Goal: Task Accomplishment & Management: Complete application form

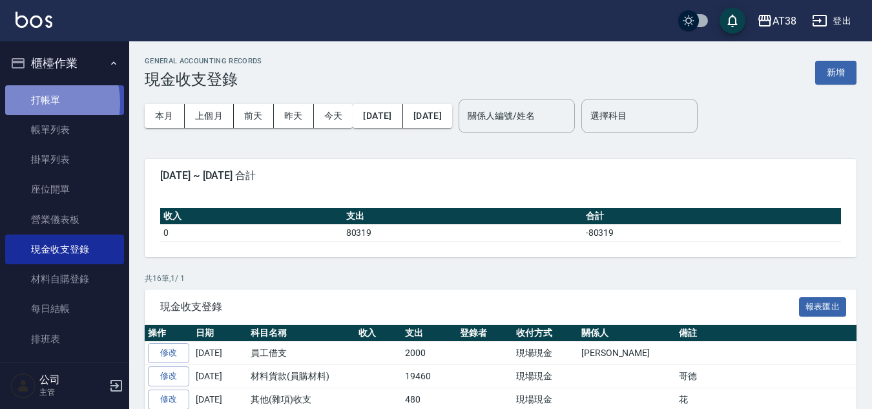
click at [32, 103] on link "打帳單" at bounding box center [64, 100] width 119 height 30
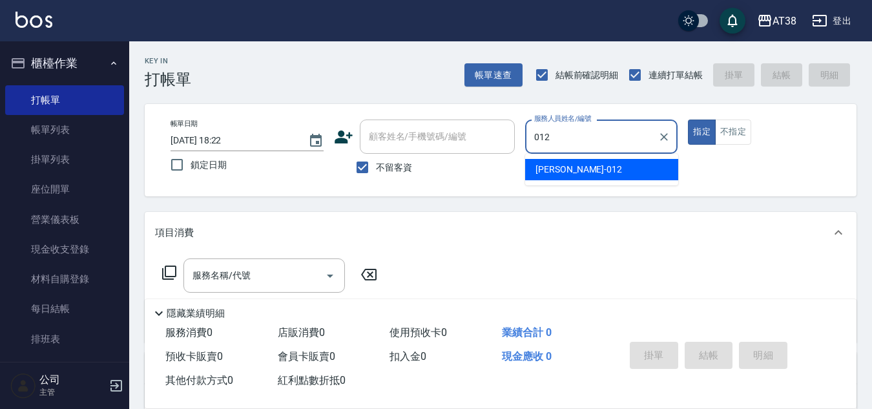
type input "[PERSON_NAME]-012"
type button "true"
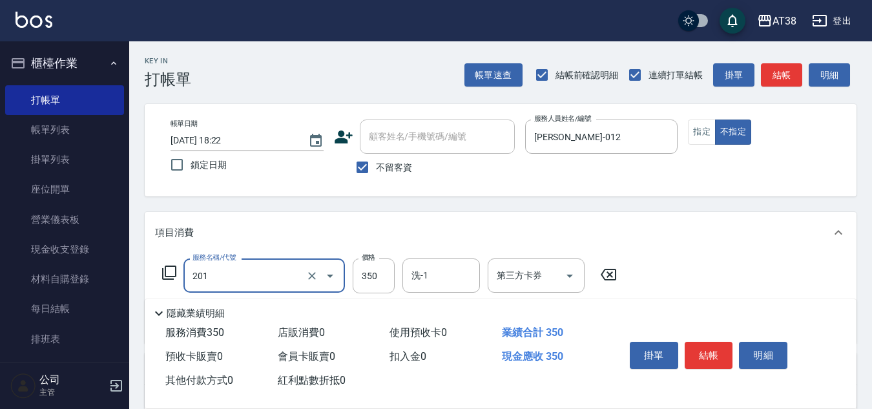
type input "洗髮(201)"
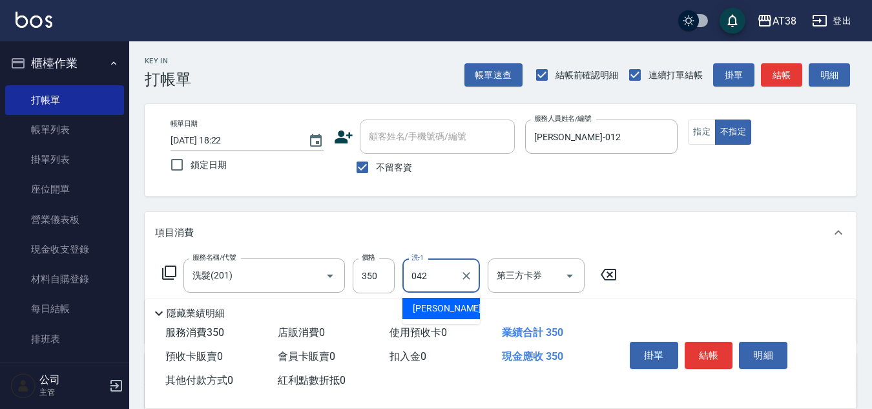
type input "[PERSON_NAME]-042"
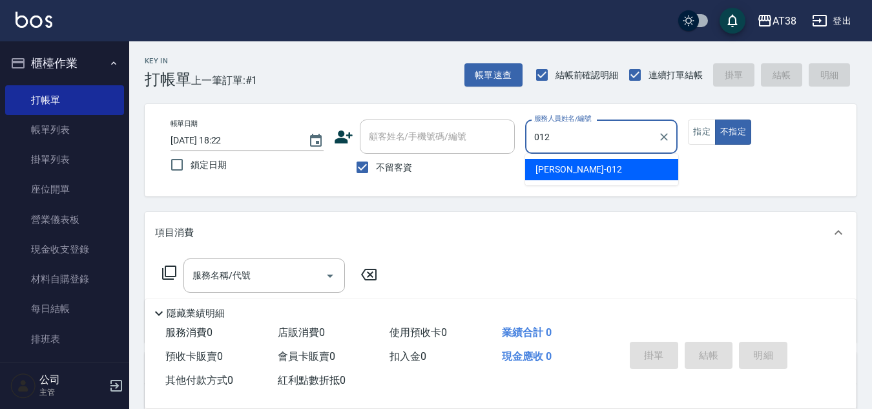
type input "[PERSON_NAME]-012"
type button "false"
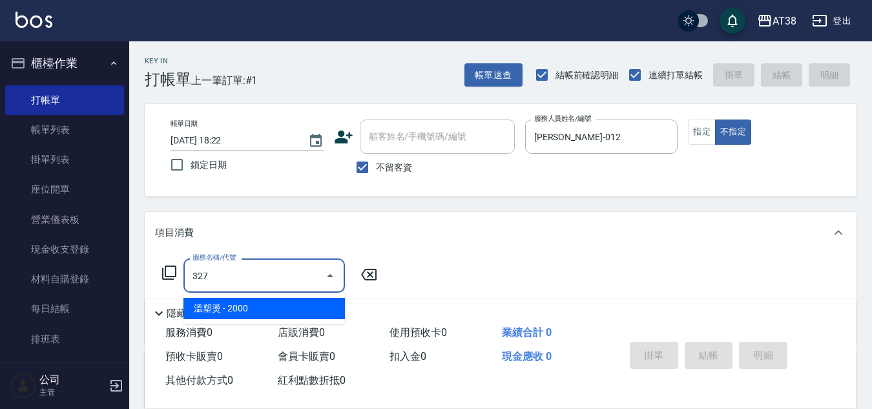
type input "溫塑燙(327)"
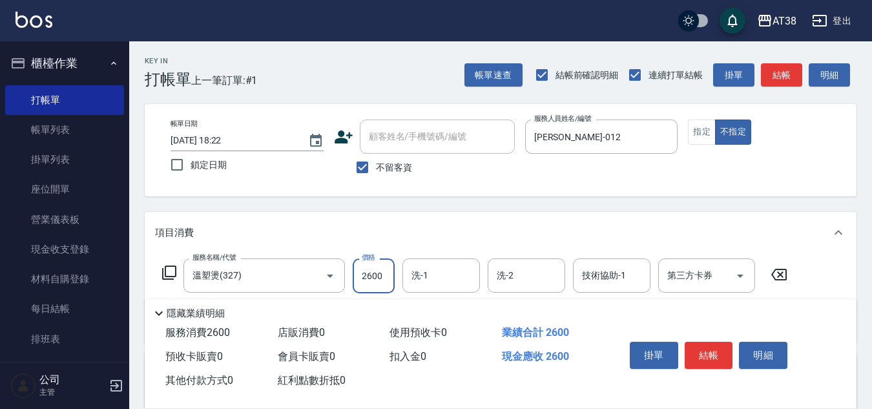
type input "2600"
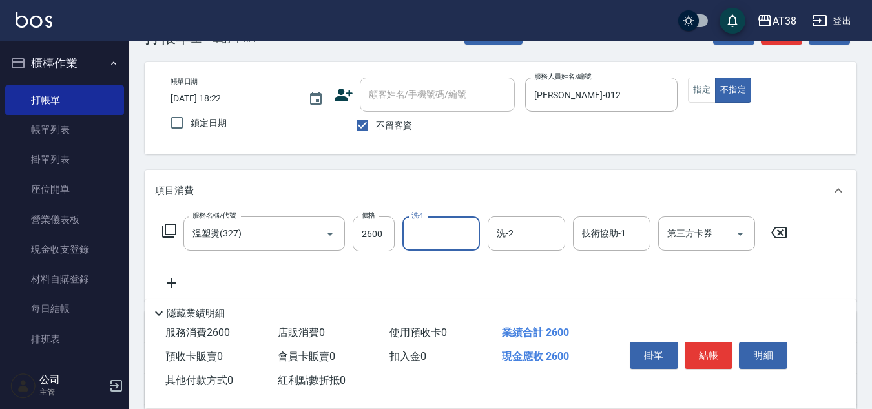
scroll to position [65, 0]
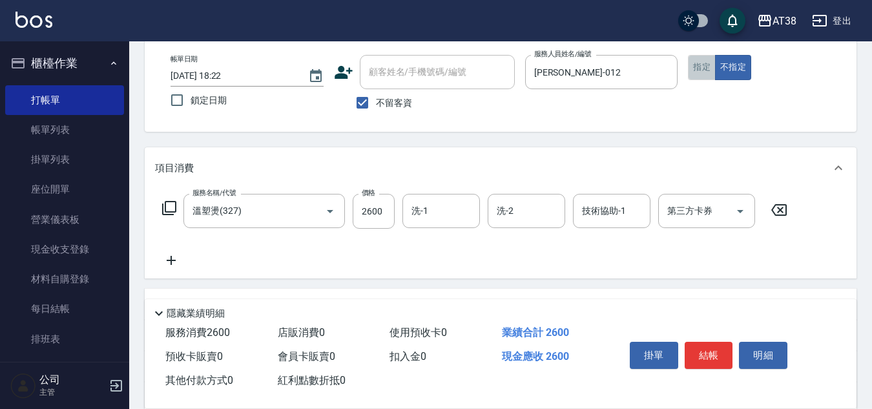
click at [702, 65] on button "指定" at bounding box center [702, 67] width 28 height 25
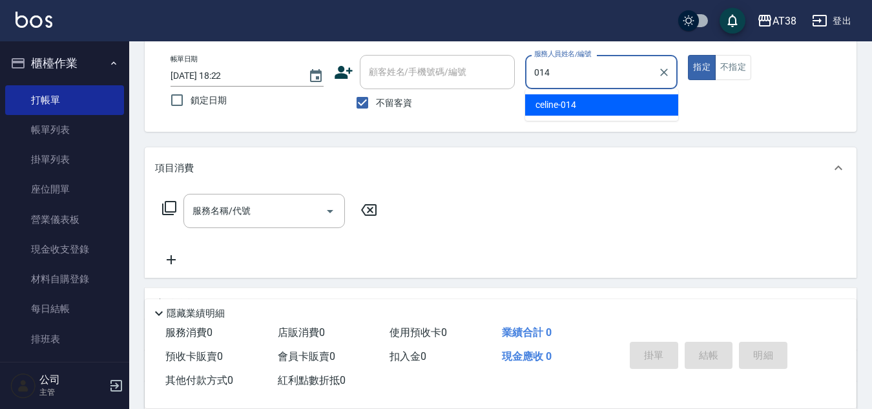
type input "celine-014"
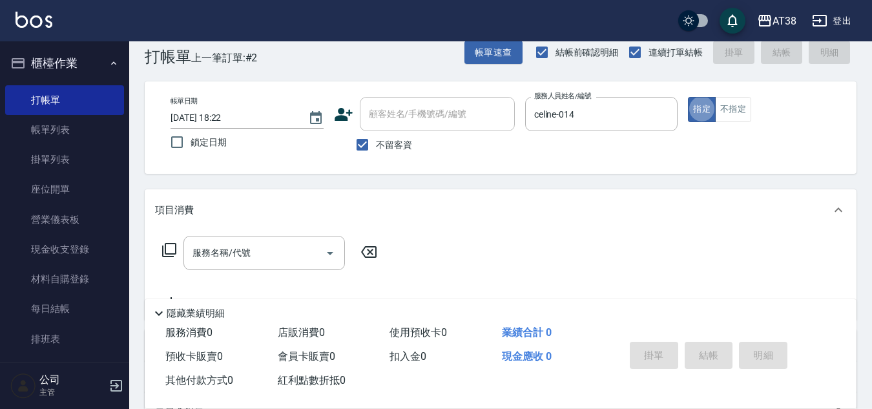
scroll to position [0, 0]
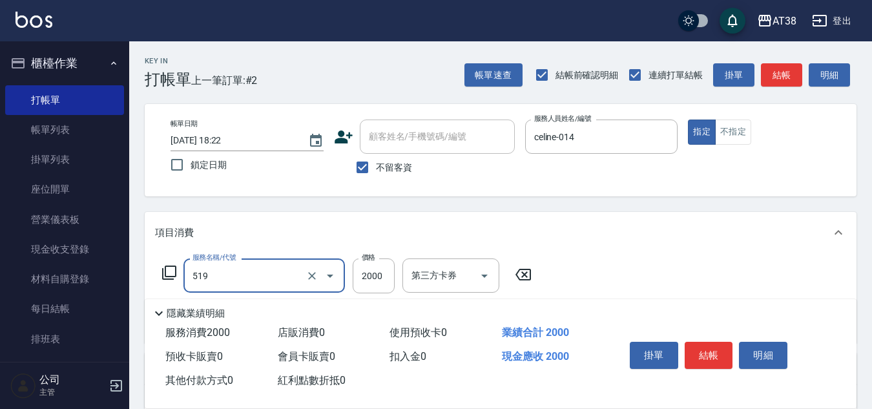
type input "網路染髮(519)"
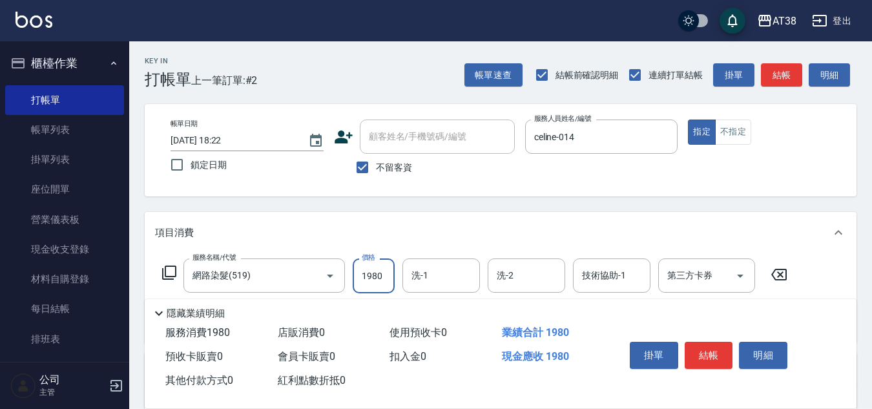
type input "1980"
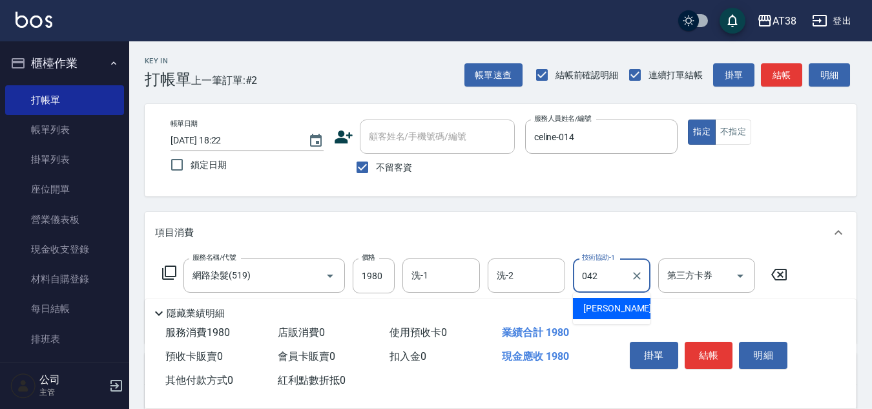
type input "[PERSON_NAME]-042"
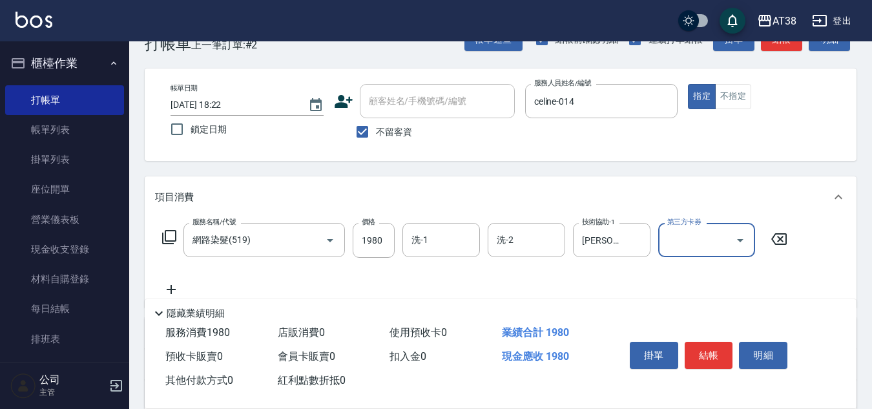
scroll to position [65, 0]
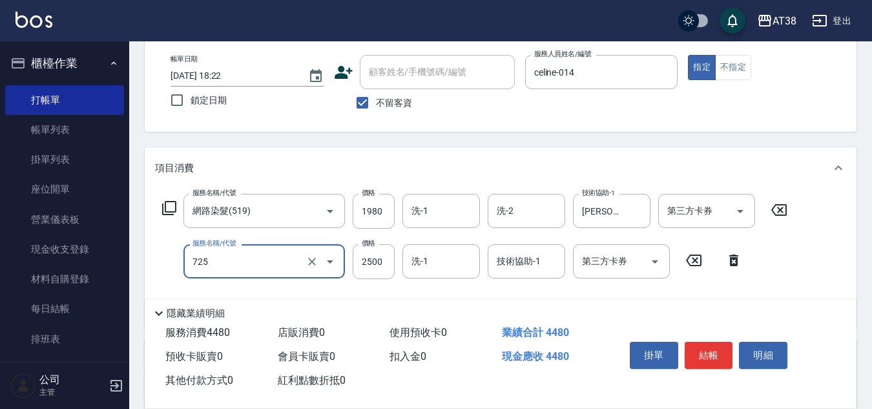
type input "哥德護髮三劑(網路)(725)"
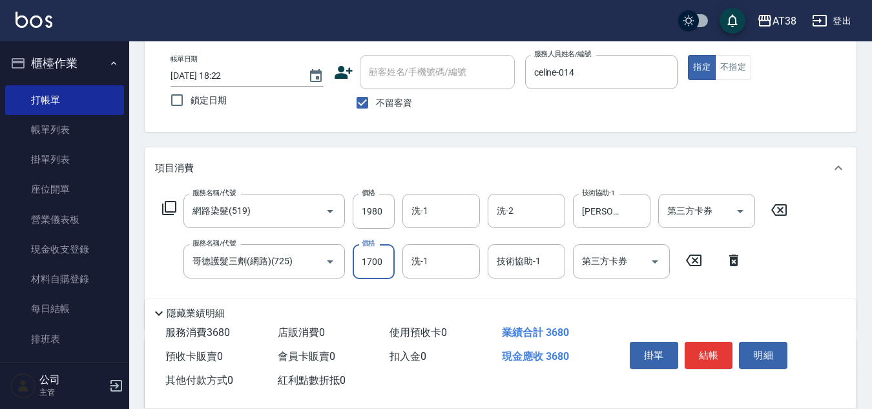
type input "1700"
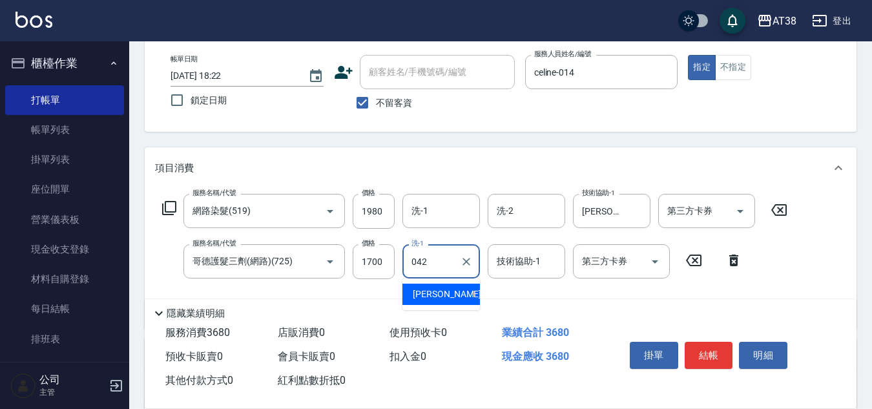
type input "[PERSON_NAME]-042"
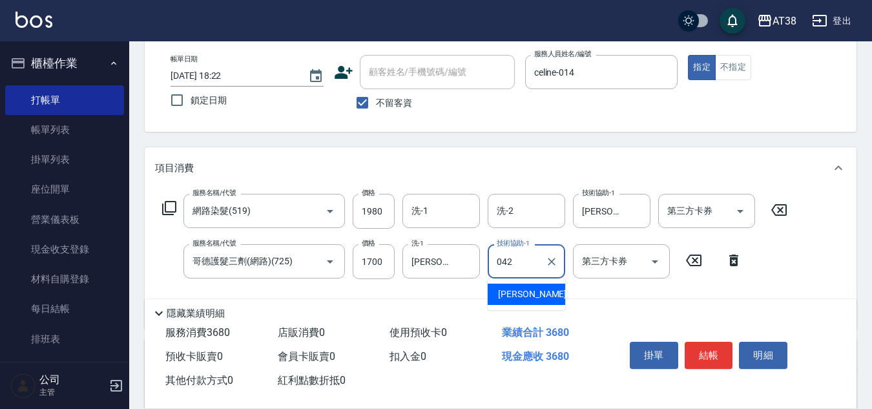
type input "[PERSON_NAME]-042"
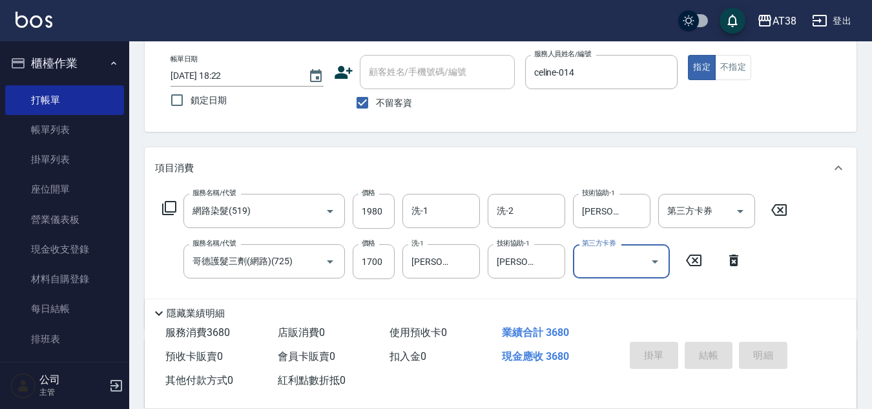
type input "[DATE] 18:26"
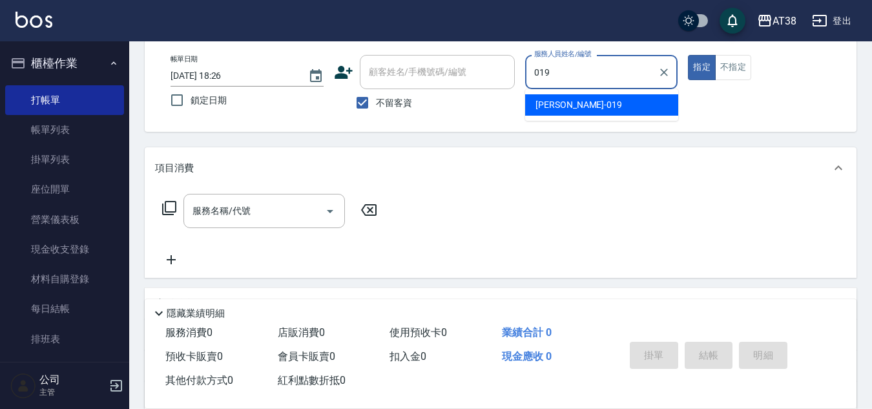
type input "[PERSON_NAME]-019"
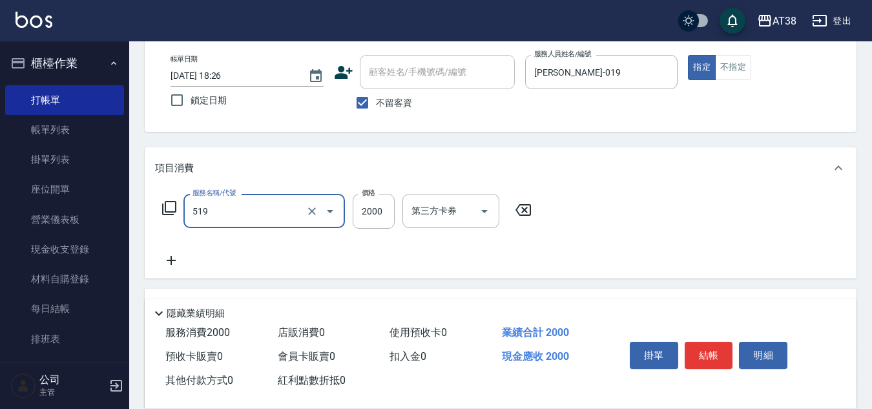
type input "網路染髮(519)"
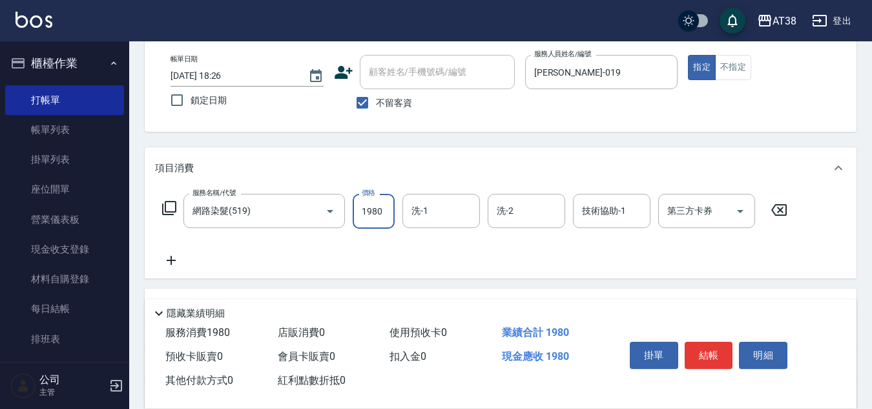
type input "1980"
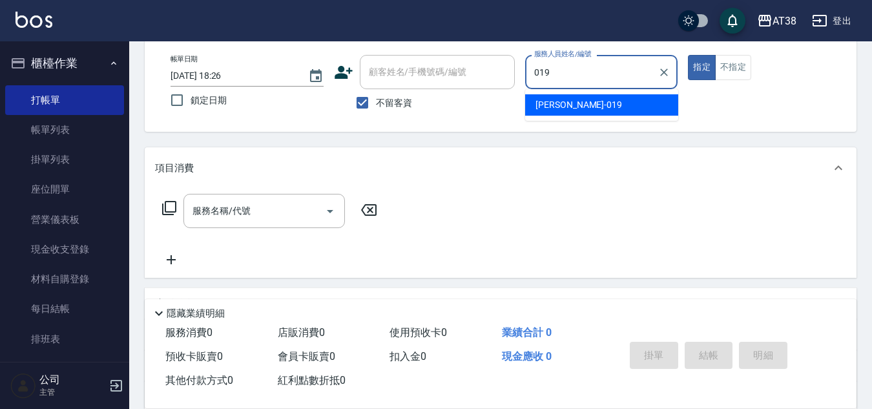
type input "[PERSON_NAME]-019"
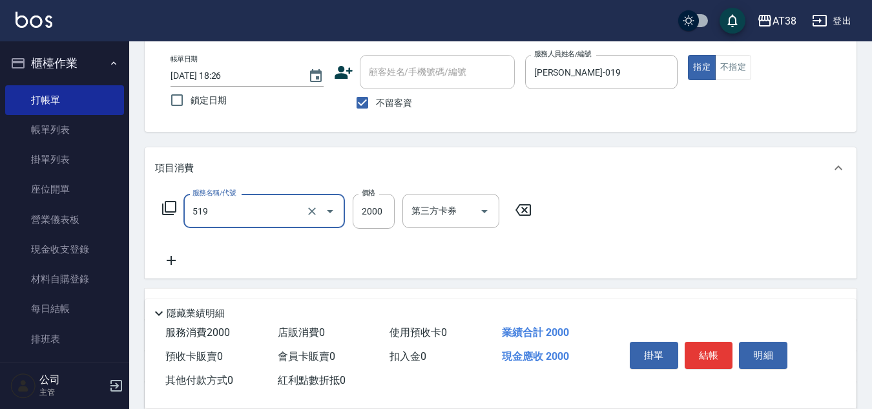
type input "網路染髮(519)"
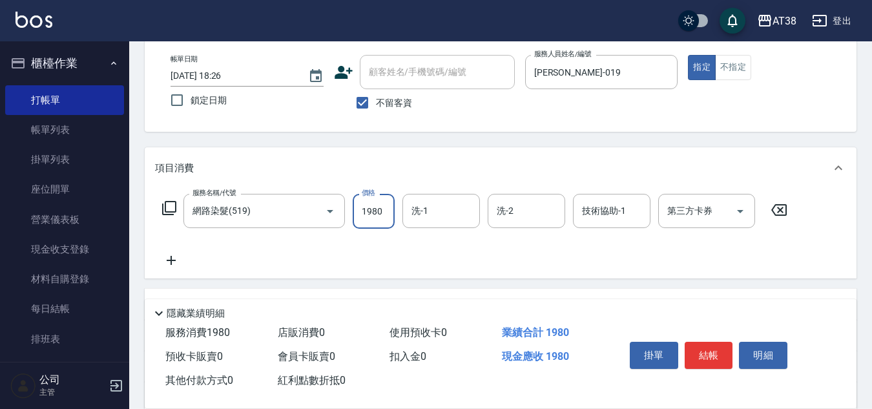
type input "1980"
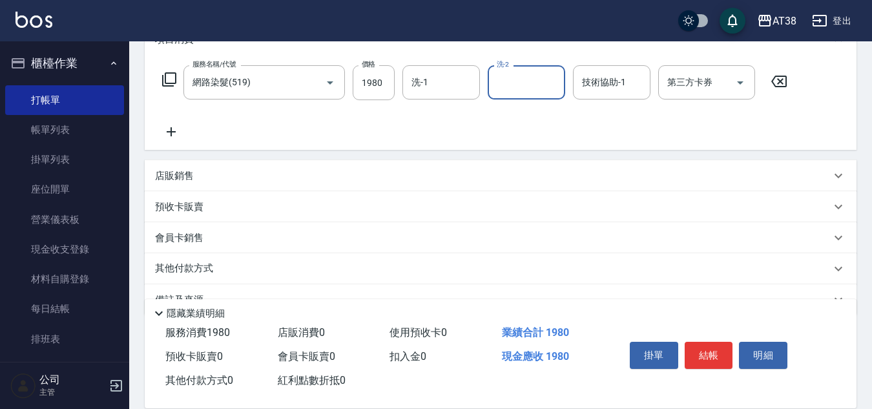
scroll to position [194, 0]
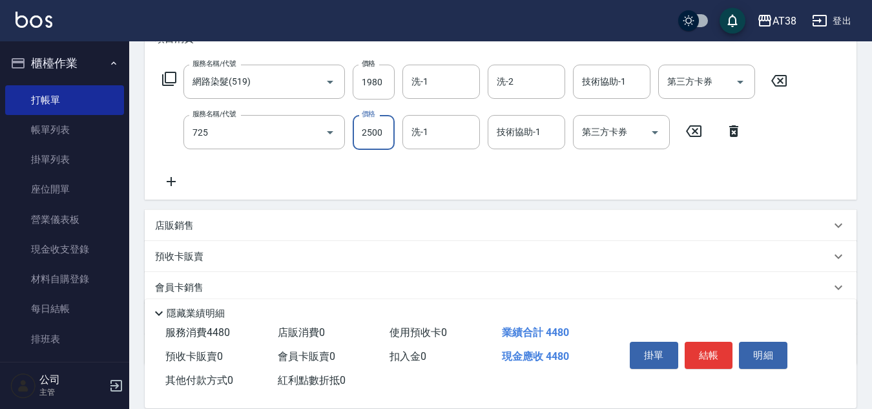
type input "哥德護髮三劑(網路)(725)"
type input "1500"
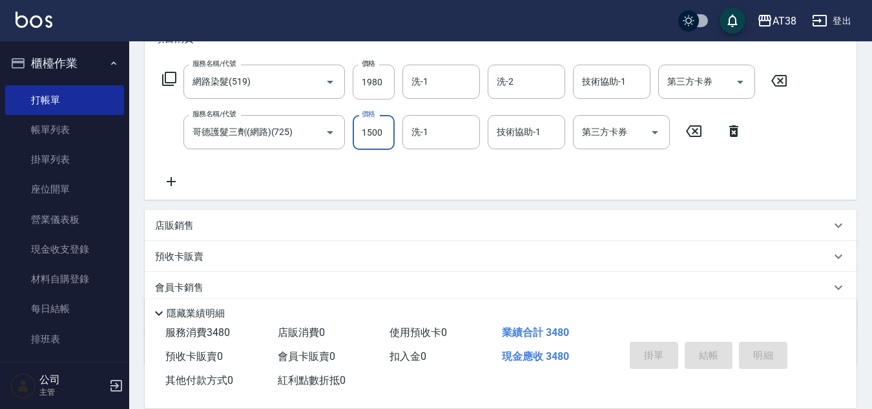
type input "[DATE] 18:29"
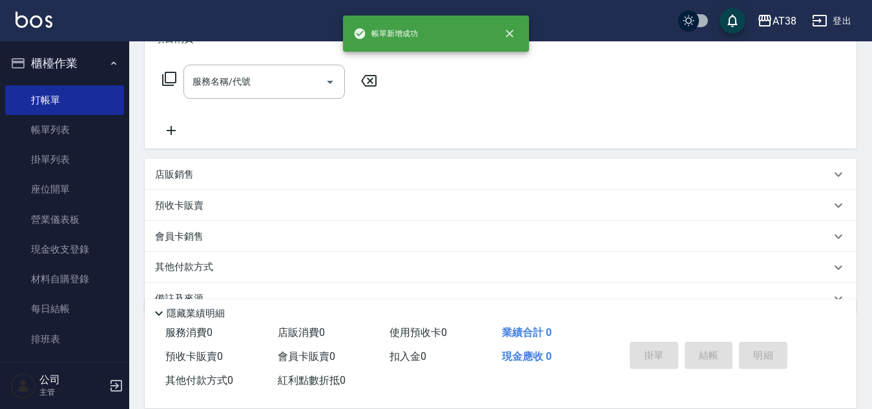
scroll to position [0, 0]
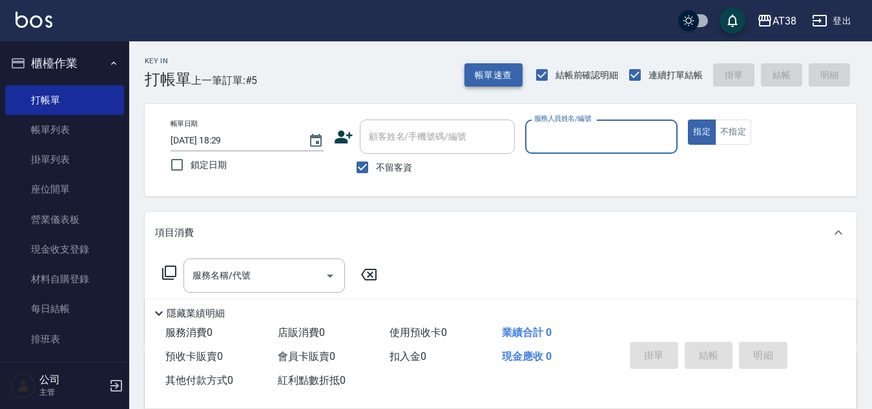
click at [484, 67] on button "帳單速查" at bounding box center [493, 75] width 58 height 24
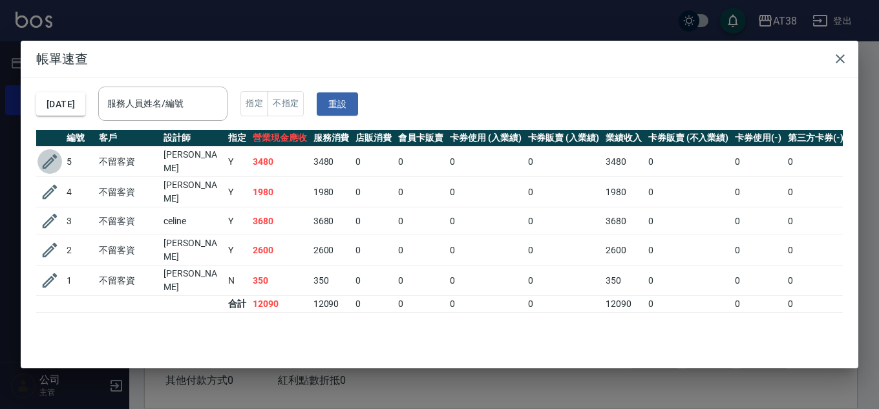
click at [43, 164] on icon "button" at bounding box center [50, 161] width 15 height 15
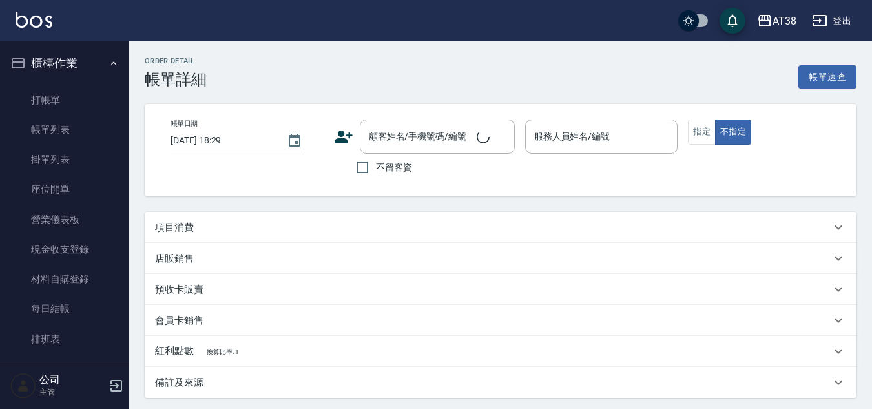
type input "[DATE] 18:26"
checkbox input "true"
type input "[PERSON_NAME]-019"
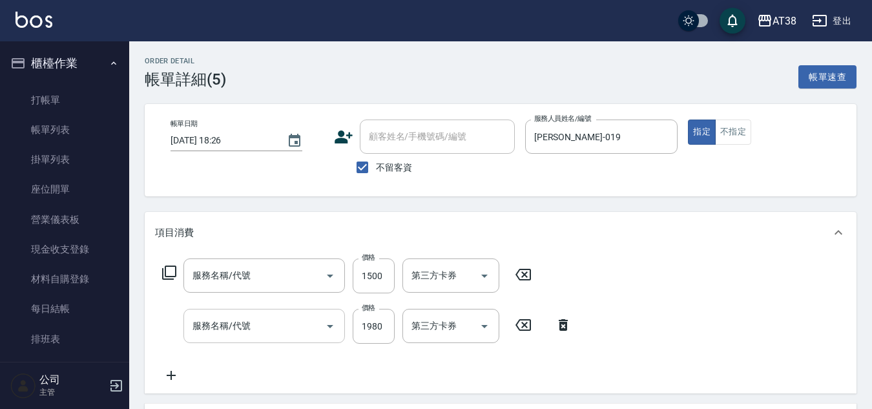
type input "哥德護髮三劑(網路)(725)"
type input "網路染髮(519)"
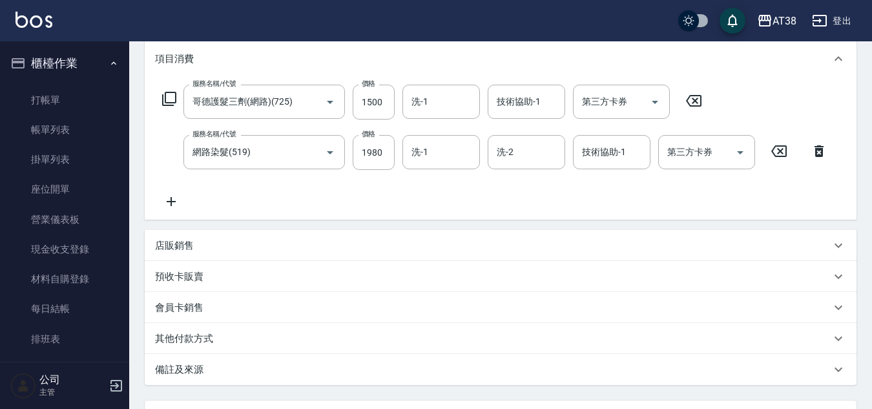
scroll to position [194, 0]
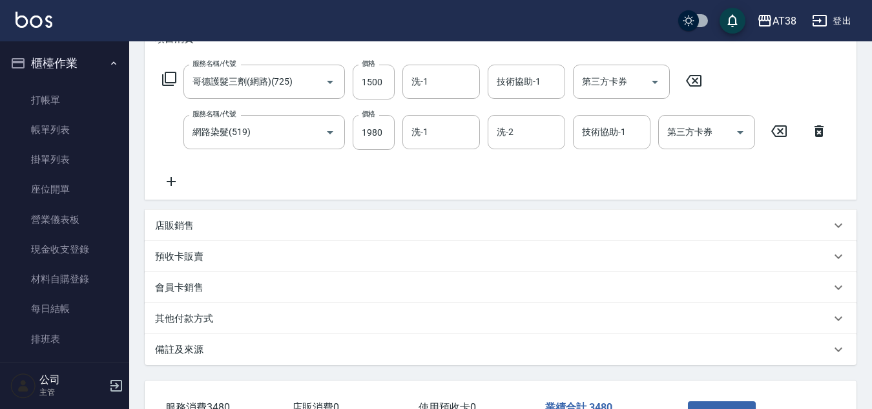
click at [165, 227] on p "店販銷售" at bounding box center [174, 226] width 39 height 14
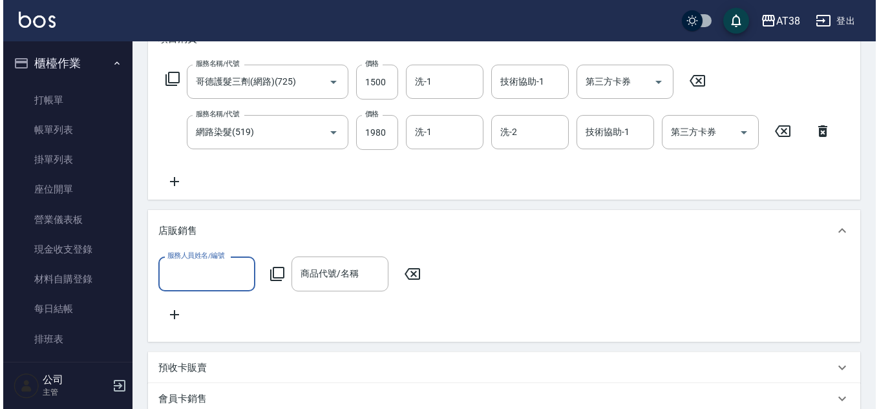
scroll to position [0, 0]
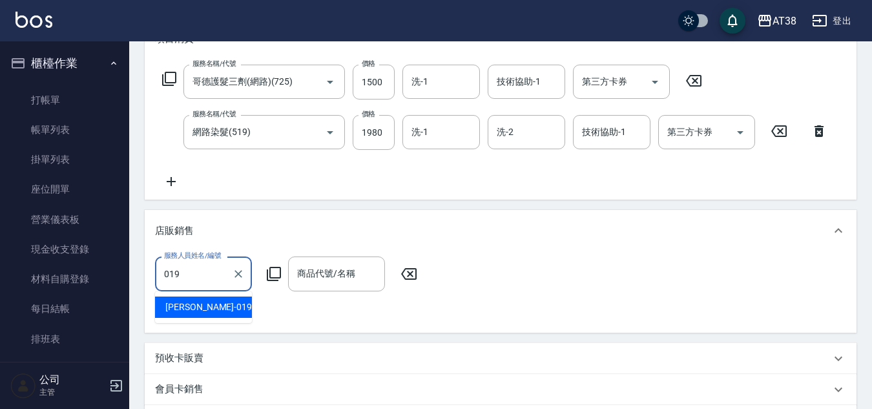
type input "[PERSON_NAME]-019"
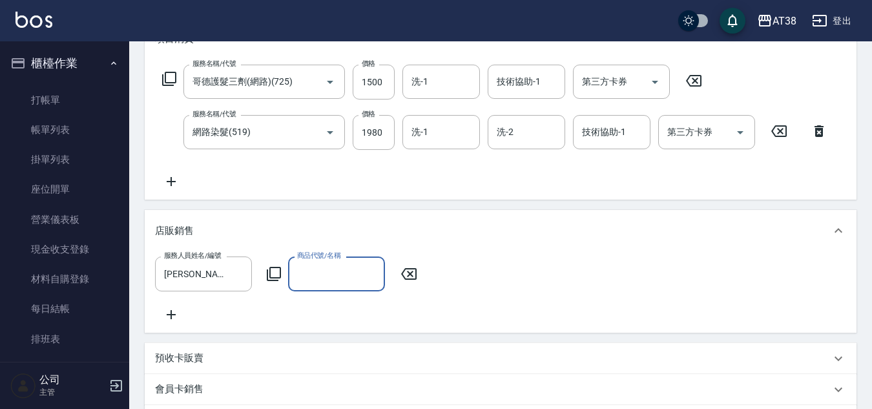
click at [271, 271] on icon at bounding box center [274, 274] width 16 height 16
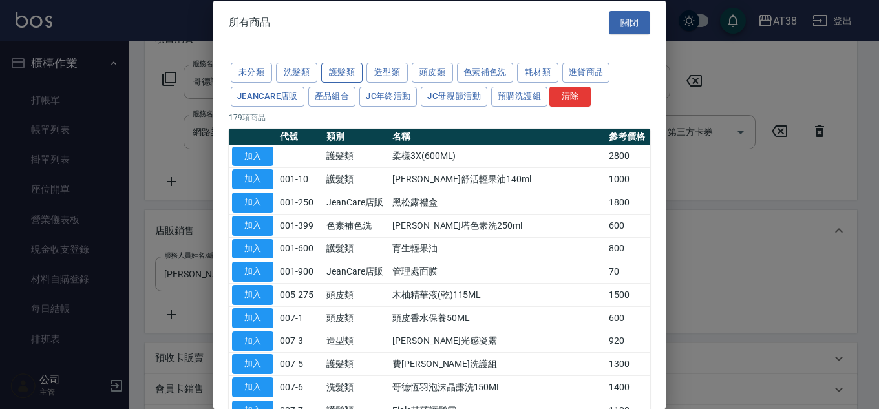
click at [337, 70] on button "護髮類" at bounding box center [341, 73] width 41 height 20
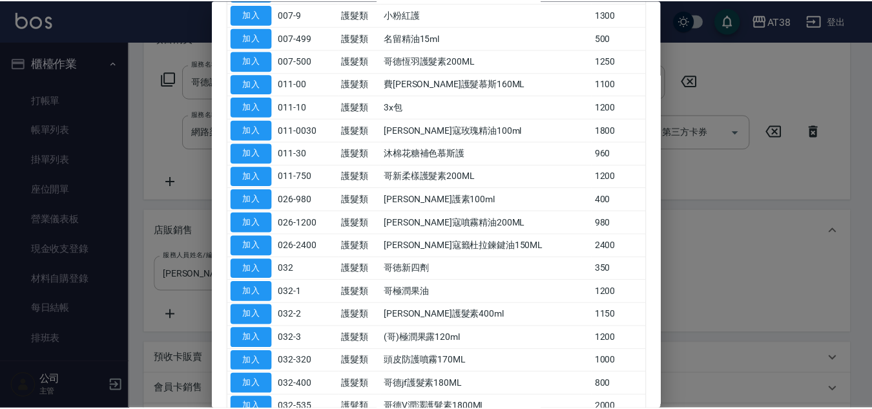
scroll to position [258, 0]
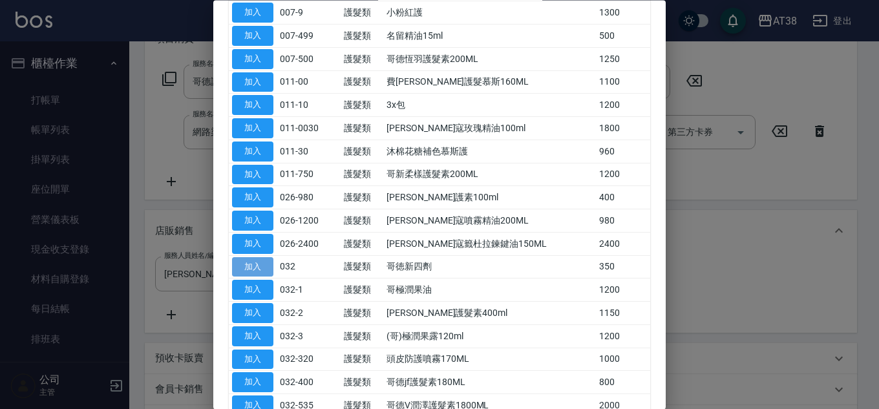
click at [241, 267] on button "加入" at bounding box center [252, 267] width 41 height 20
type input "哥徳新四劑"
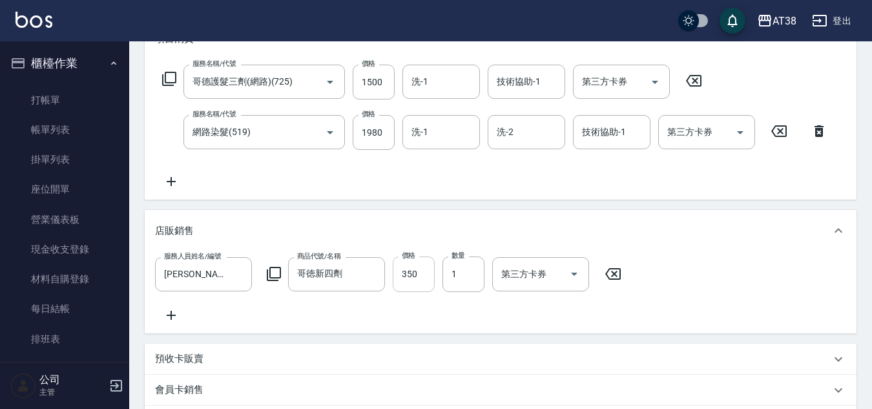
click at [414, 271] on input "350" at bounding box center [414, 273] width 42 height 35
type input "300"
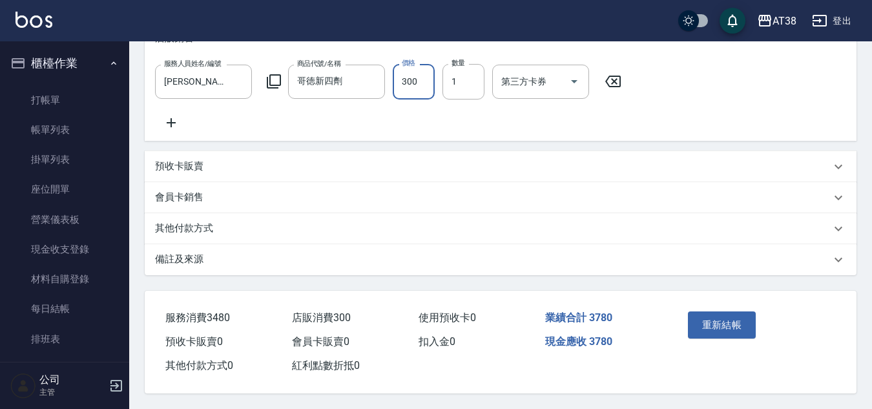
scroll to position [402, 0]
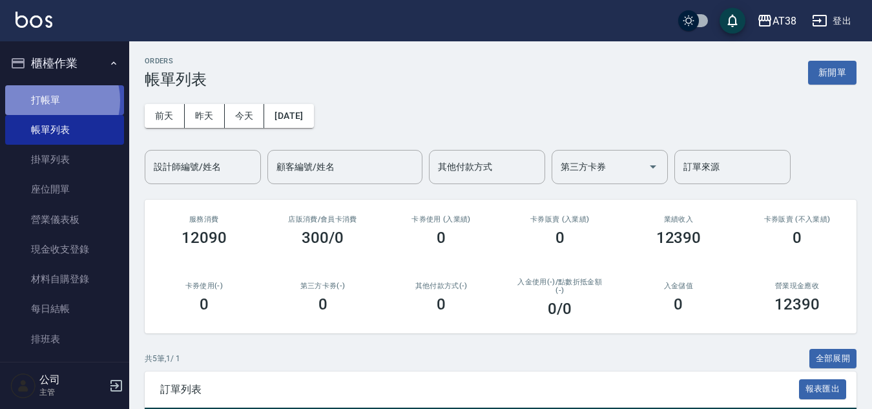
click at [50, 100] on link "打帳單" at bounding box center [64, 100] width 119 height 30
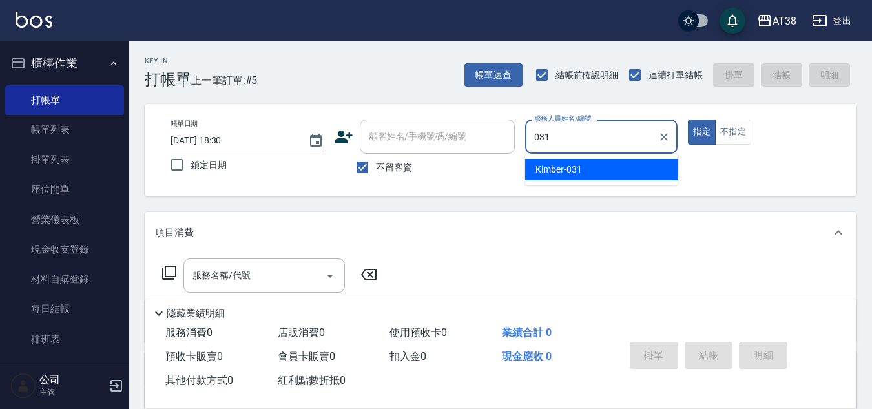
type input "Kimber-031"
type button "true"
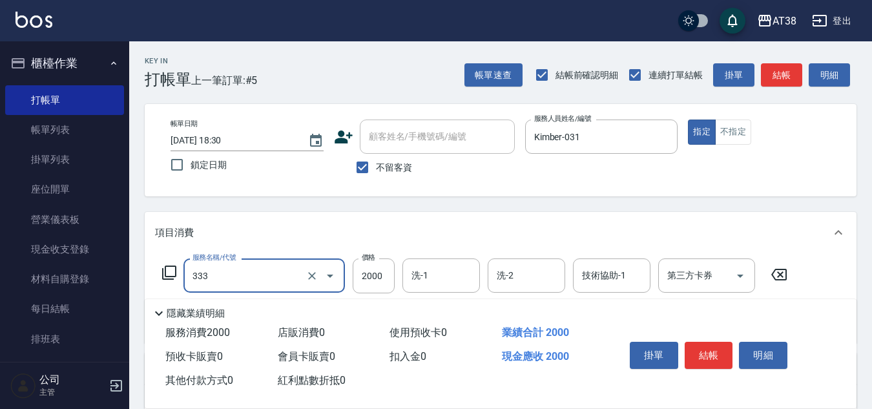
type input "網路燙髮(333)"
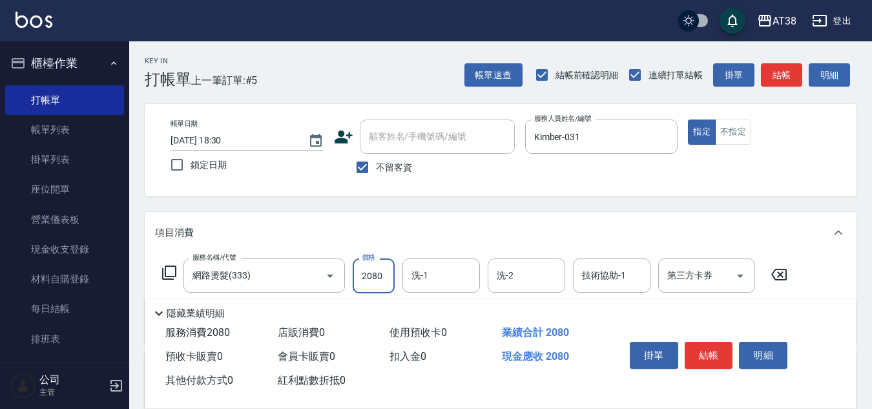
type input "2080"
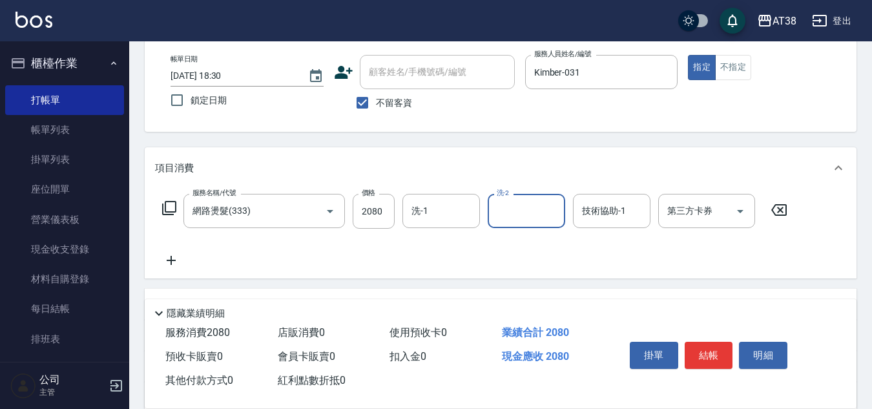
scroll to position [129, 0]
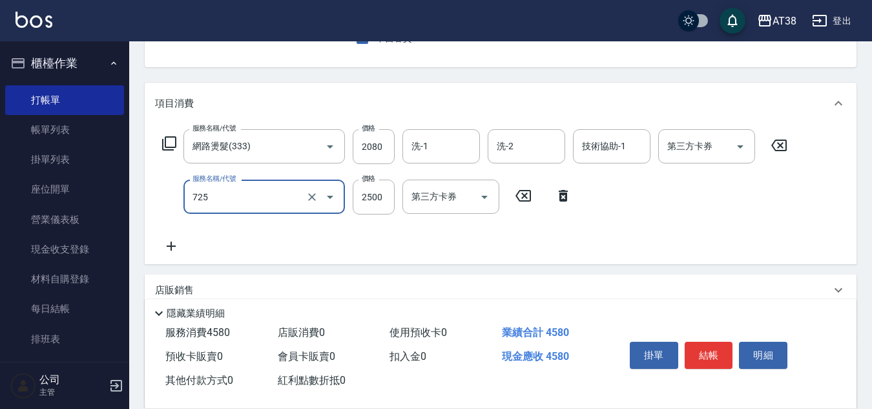
type input "哥德護髮三劑(網路)(725)"
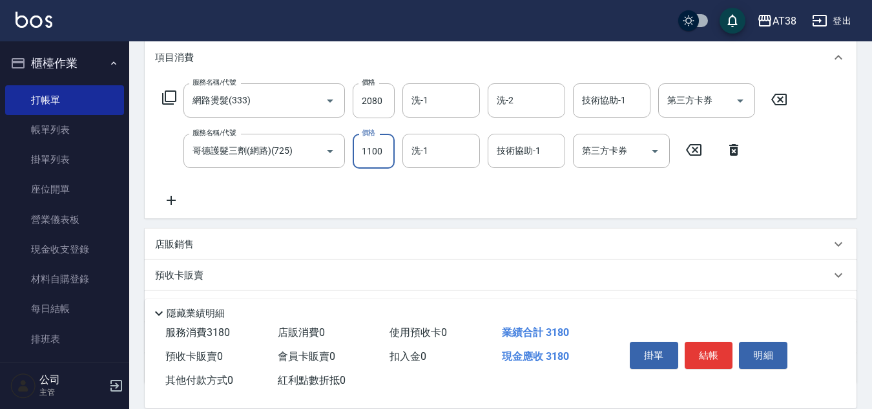
scroll to position [194, 0]
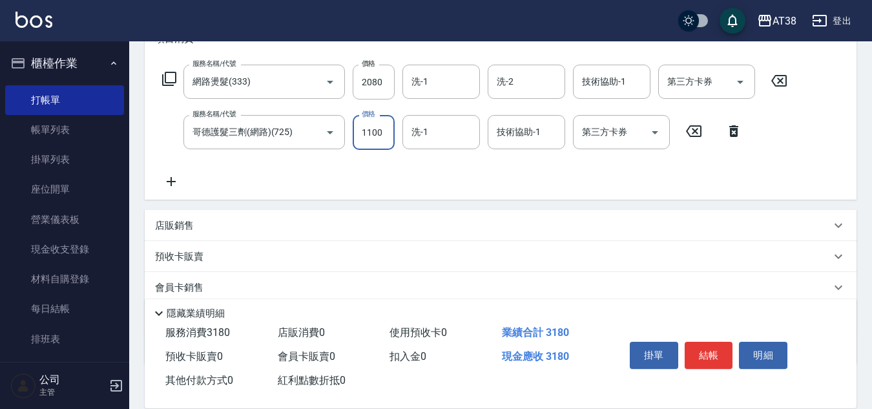
type input "1100"
drag, startPoint x: 183, startPoint y: 232, endPoint x: 190, endPoint y: 208, distance: 24.9
click at [183, 232] on p "店販銷售" at bounding box center [174, 226] width 39 height 14
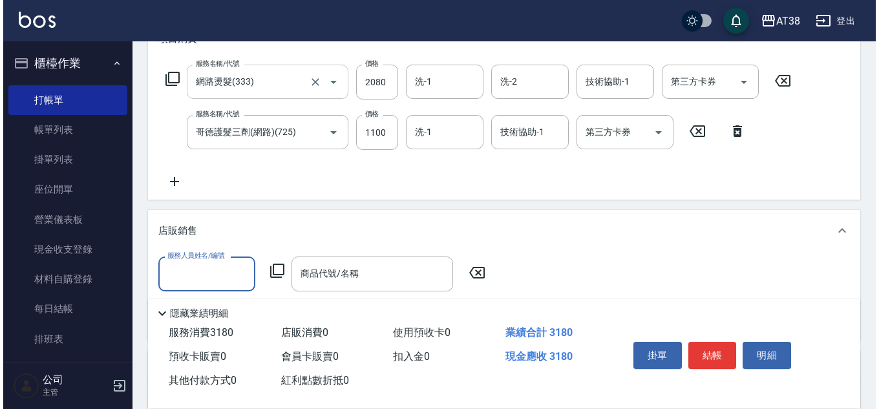
scroll to position [0, 0]
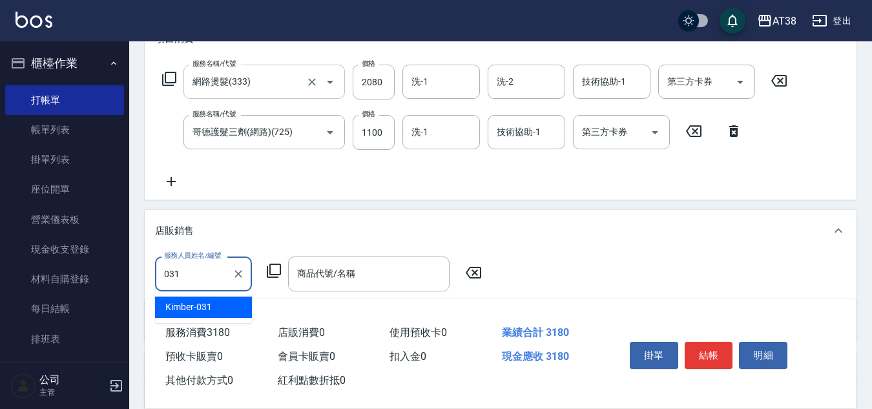
type input "Kimber-031"
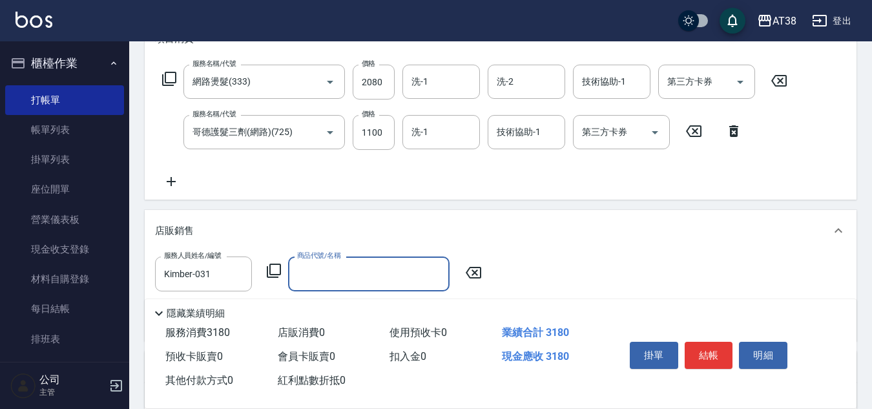
click at [274, 271] on icon at bounding box center [274, 271] width 16 height 16
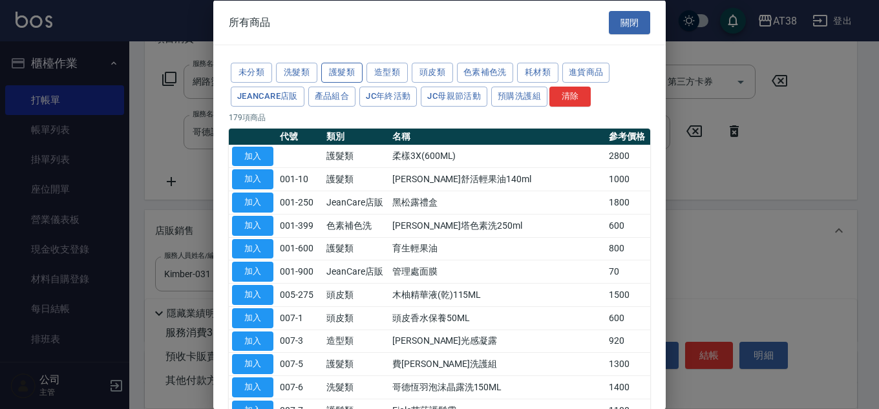
click at [335, 72] on button "護髮類" at bounding box center [341, 73] width 41 height 20
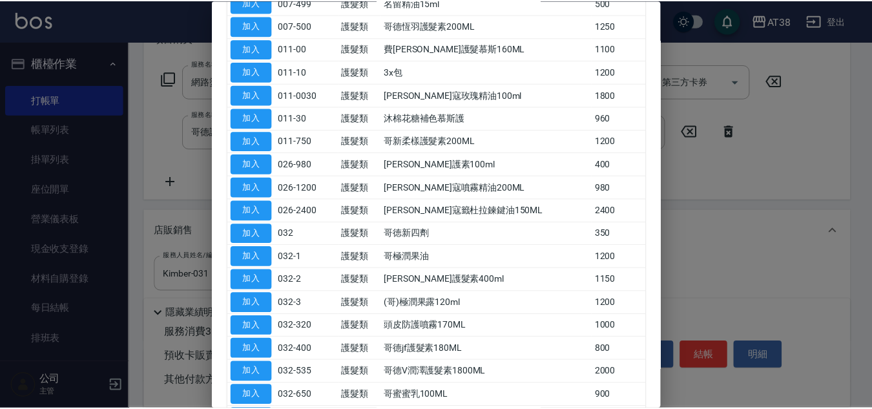
scroll to position [323, 0]
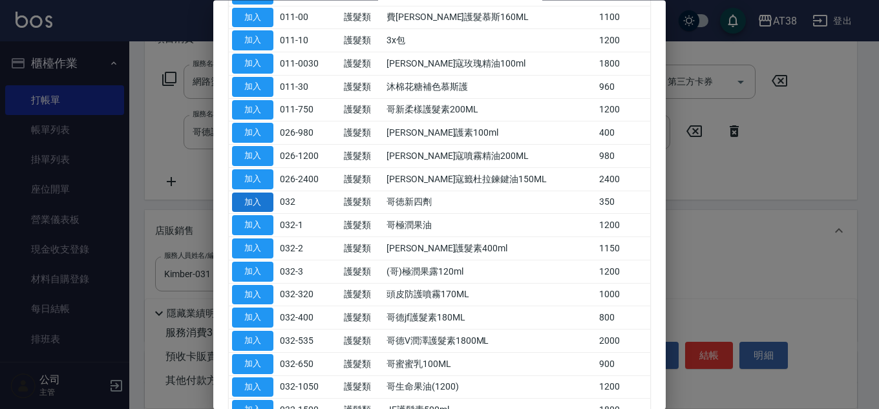
click at [258, 202] on button "加入" at bounding box center [252, 202] width 41 height 20
type input "哥徳新四劑"
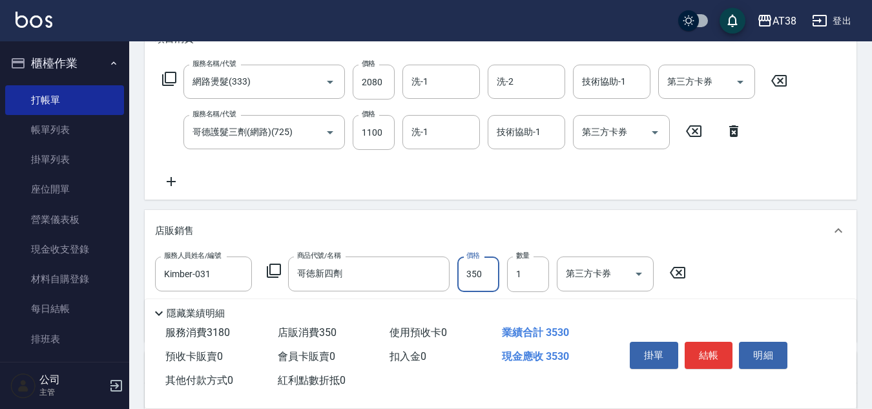
click at [478, 274] on input "350" at bounding box center [478, 273] width 42 height 35
type input "300"
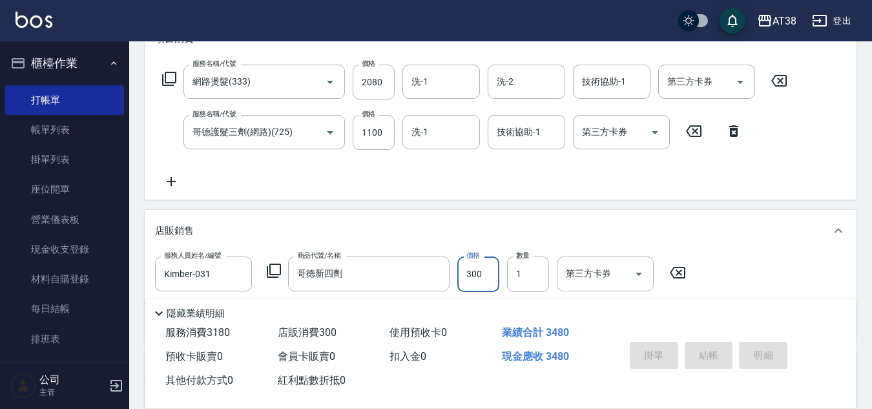
type input "[DATE] 18:31"
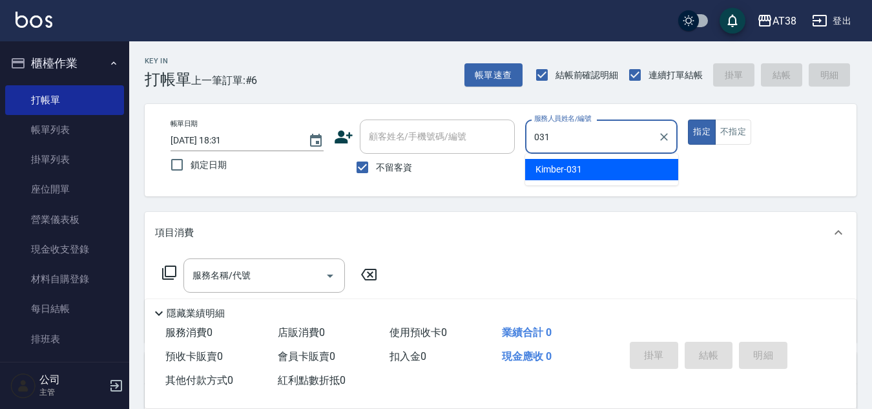
type input "Kimber-031"
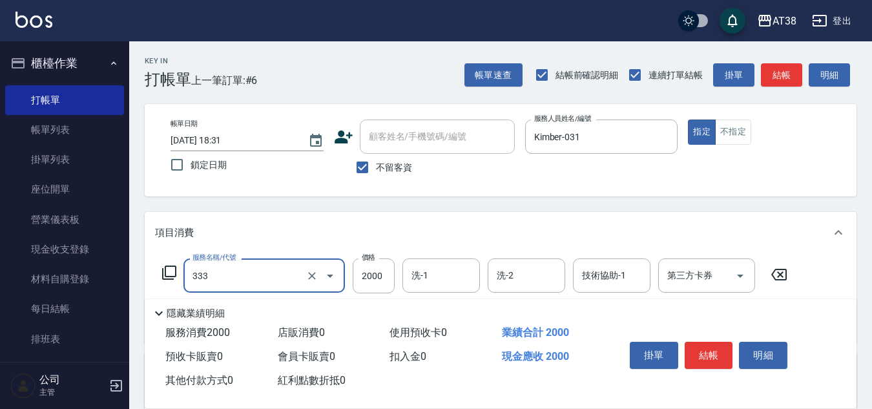
type input "網路燙髮(333)"
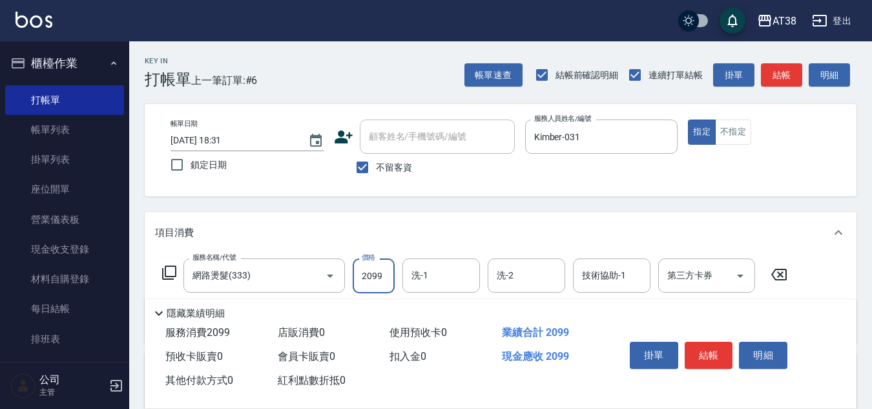
type input "2099"
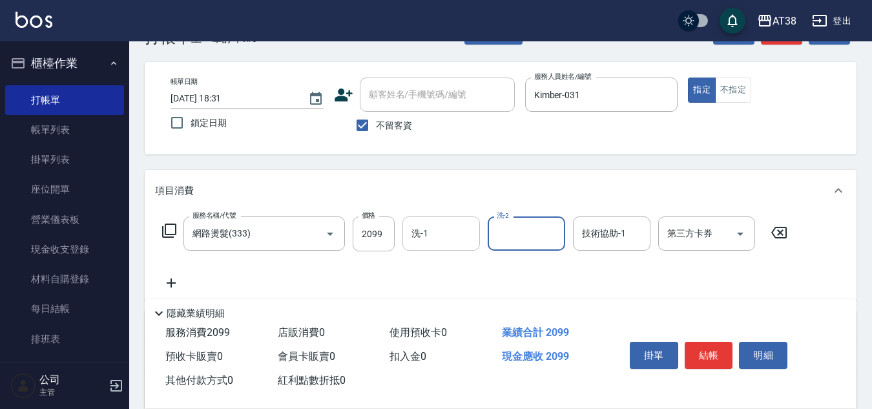
scroll to position [65, 0]
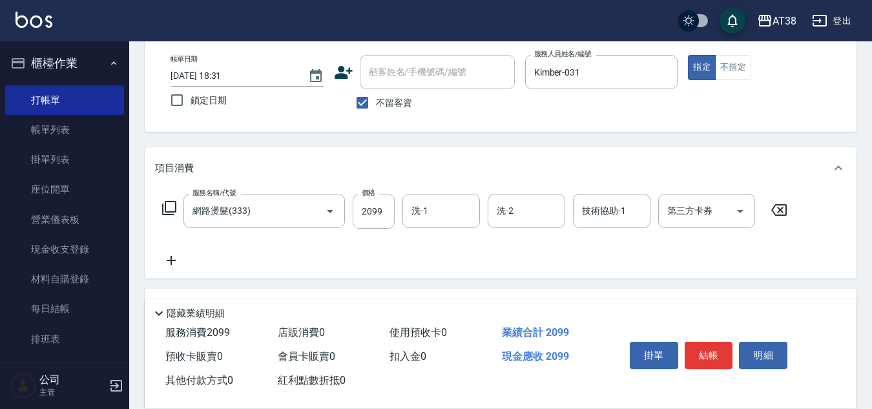
click at [167, 261] on icon at bounding box center [171, 260] width 9 height 9
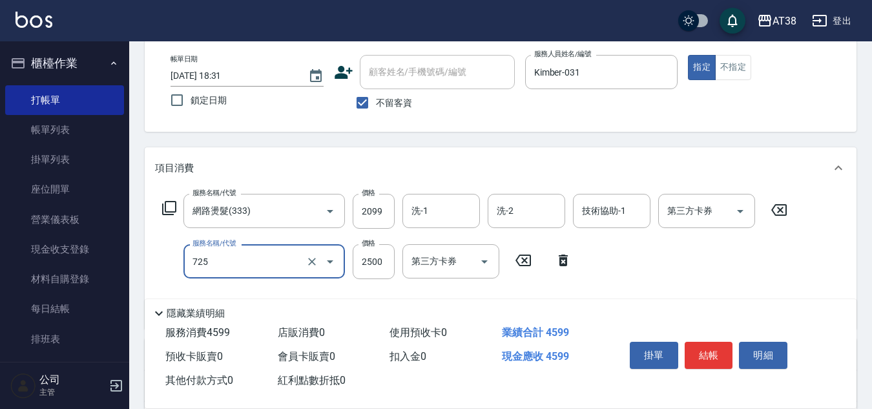
type input "哥德護髮三劑(網路)(725)"
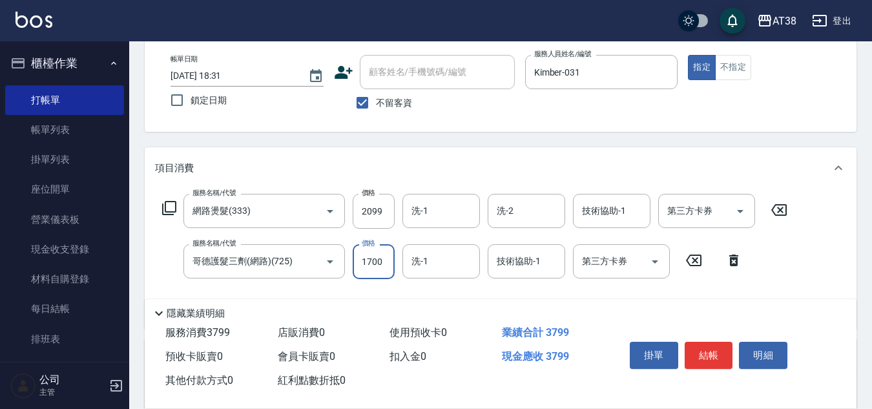
type input "1700"
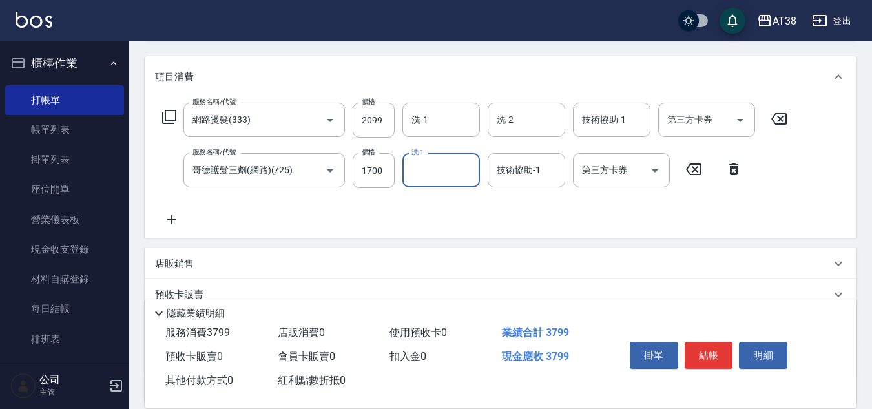
scroll to position [194, 0]
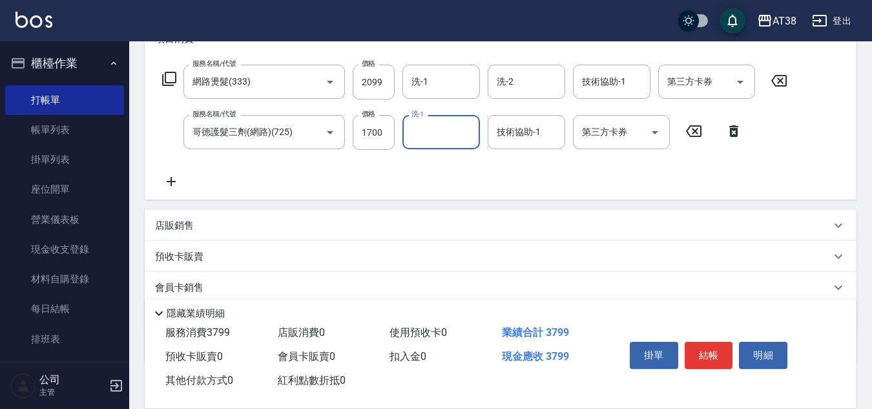
click at [179, 225] on p "店販銷售" at bounding box center [174, 226] width 39 height 14
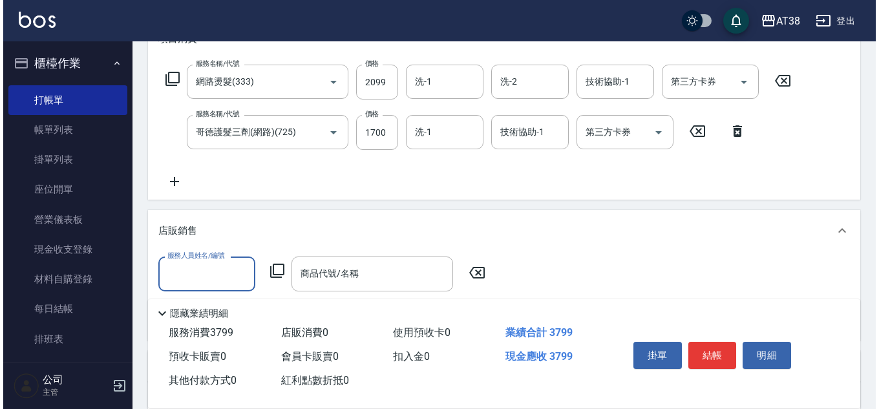
scroll to position [0, 0]
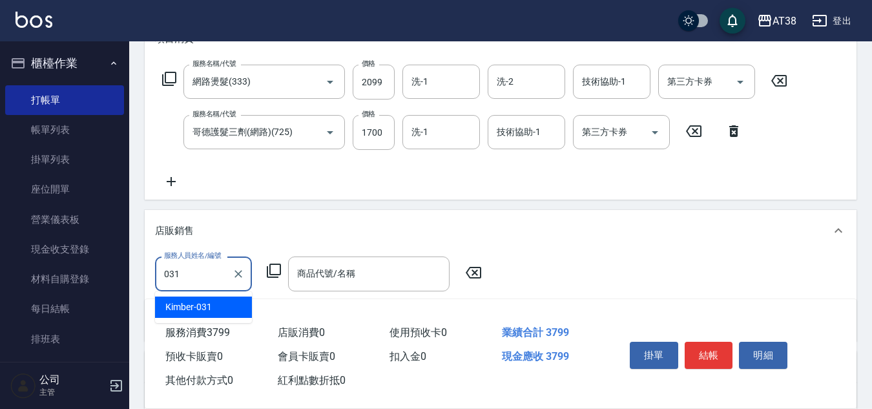
type input "Kimber-031"
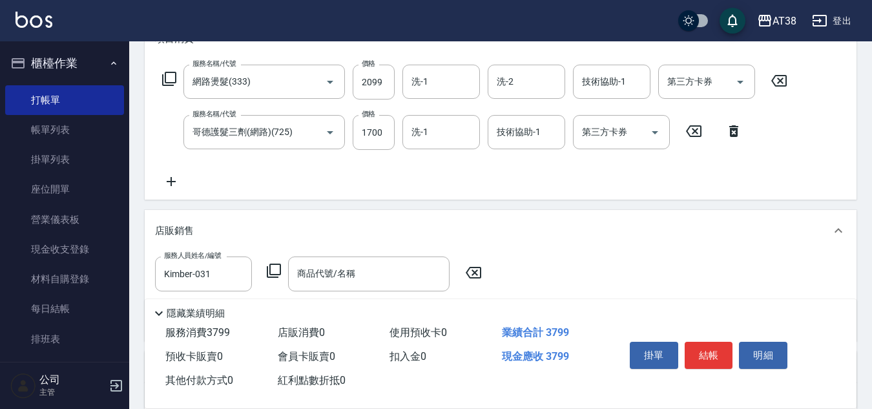
click at [276, 271] on icon at bounding box center [274, 271] width 16 height 16
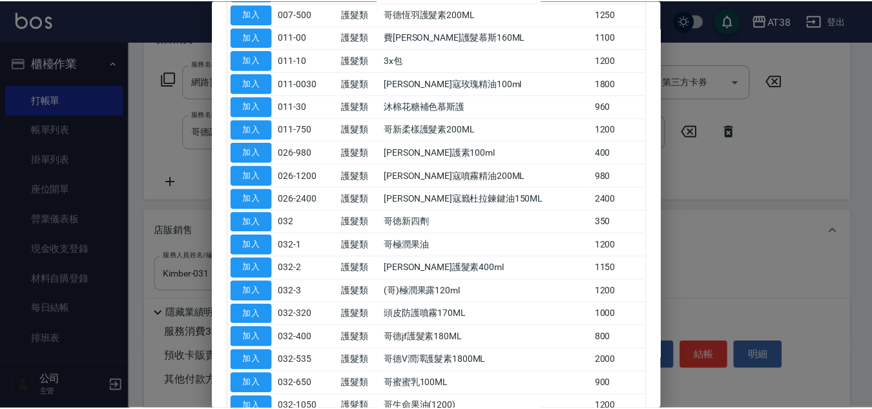
scroll to position [323, 0]
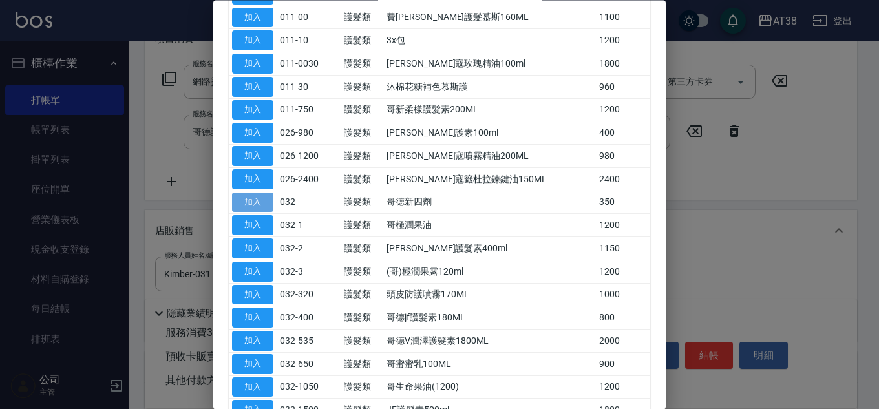
click at [256, 205] on button "加入" at bounding box center [252, 202] width 41 height 20
type input "哥徳新四劑"
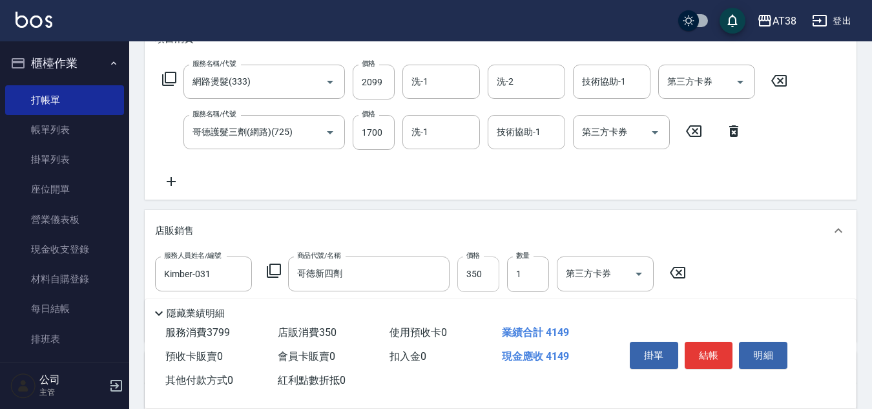
click at [480, 276] on input "350" at bounding box center [478, 273] width 42 height 35
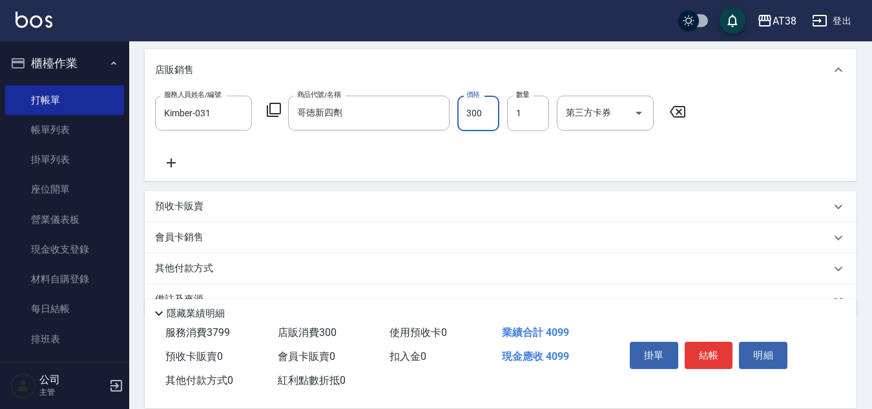
scroll to position [385, 0]
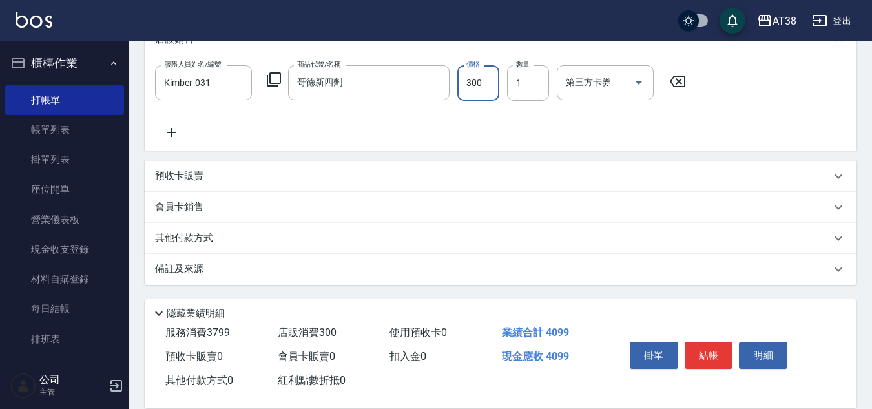
type input "300"
click at [194, 235] on p "其他付款方式" at bounding box center [187, 238] width 65 height 14
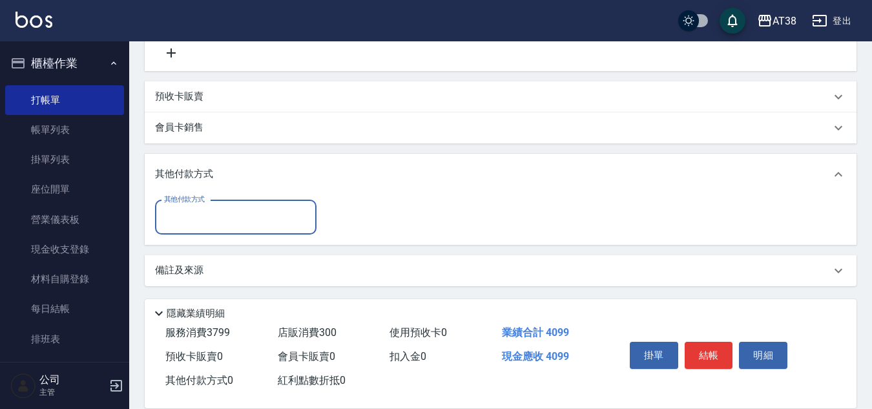
scroll to position [466, 0]
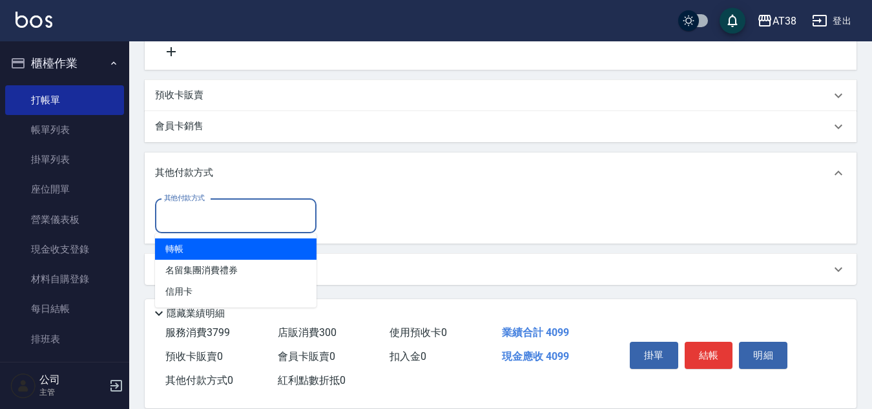
click at [202, 216] on input "其他付款方式" at bounding box center [236, 216] width 150 height 23
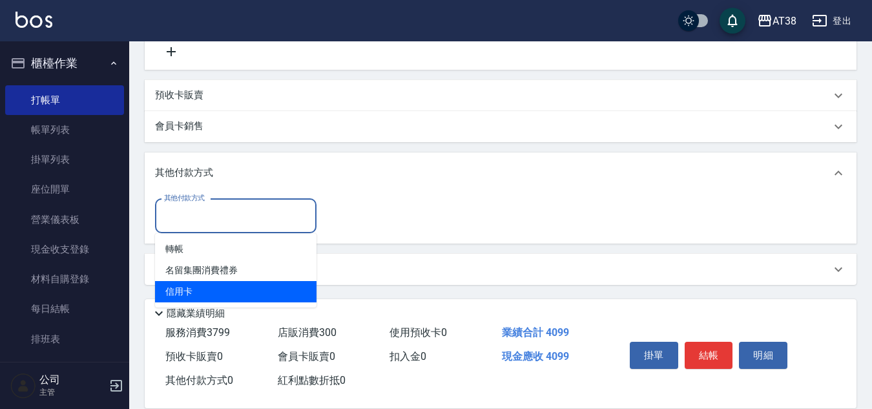
click at [172, 289] on span "信用卡" at bounding box center [235, 291] width 161 height 21
type input "信用卡"
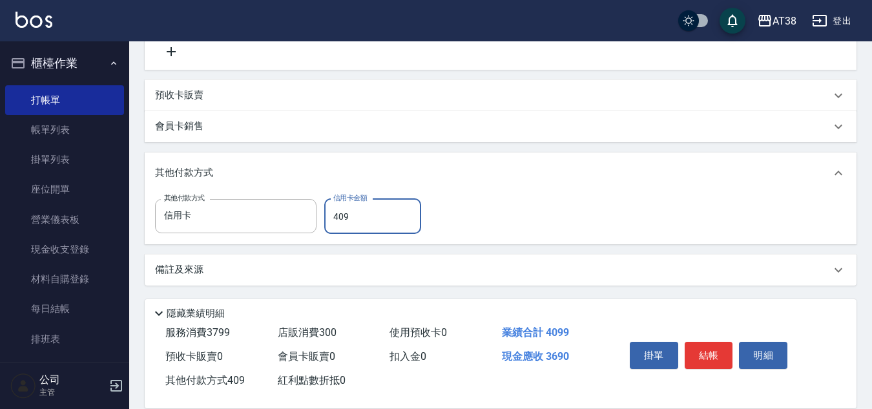
type input "4099"
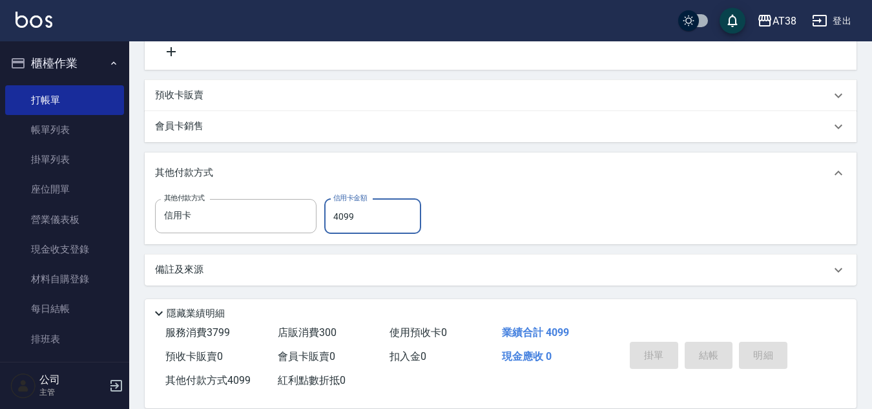
type input "[DATE] 18:32"
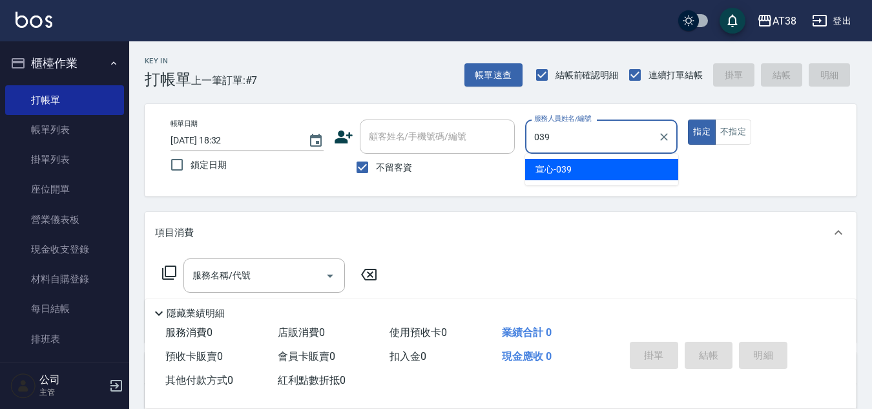
type input "宣心-039"
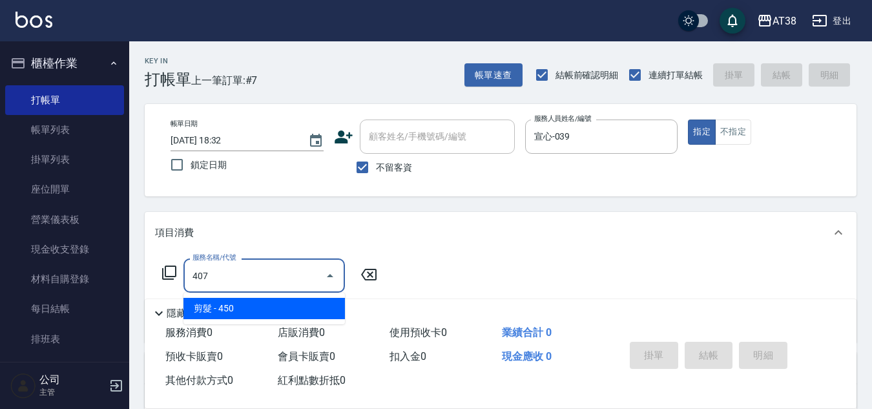
type input "剪髮(407)"
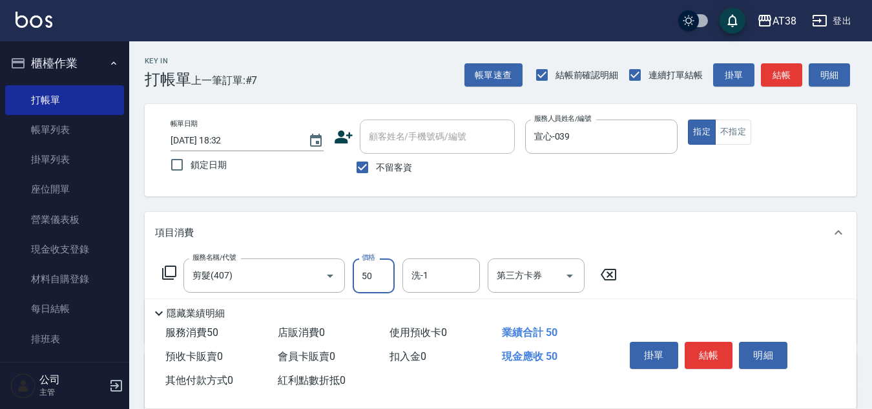
type input "500"
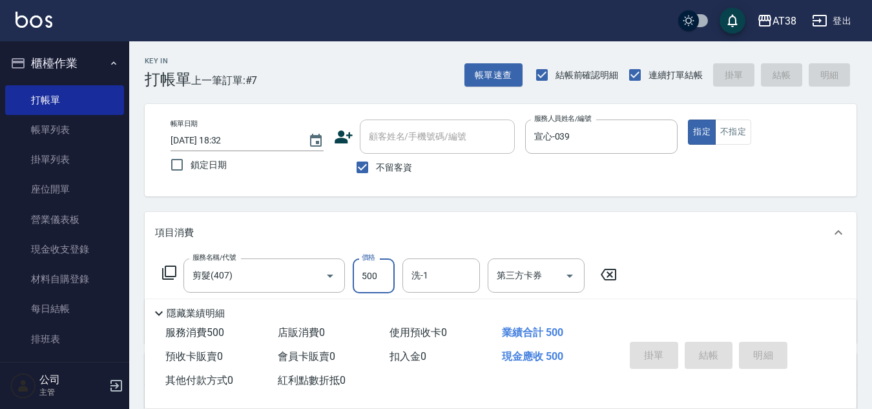
type input "[DATE] 18:33"
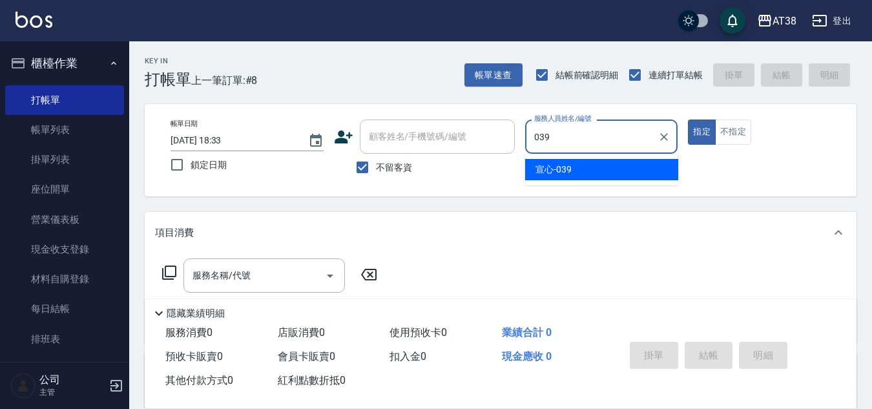
type input "宣心-039"
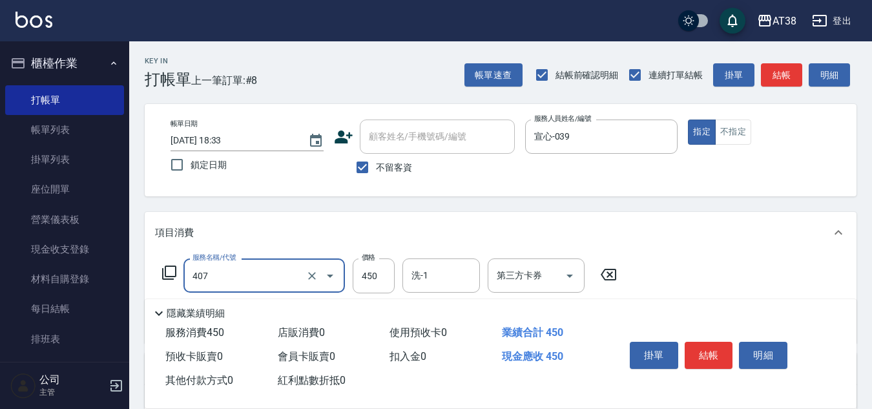
type input "剪髮(407)"
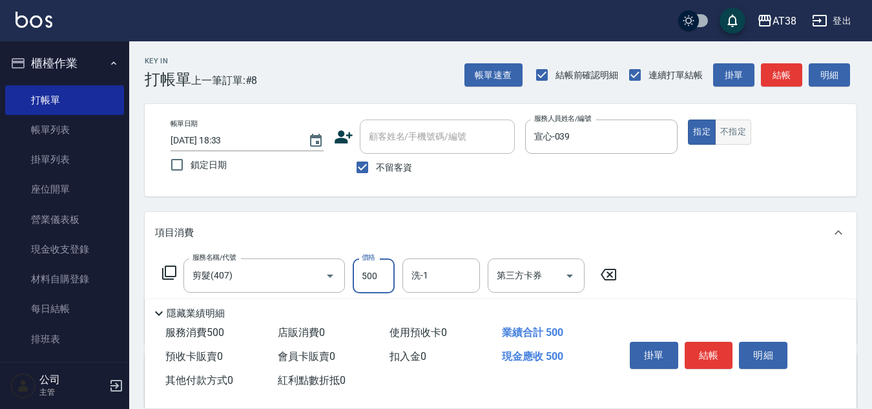
type input "500"
click at [740, 130] on button "不指定" at bounding box center [733, 132] width 36 height 25
type button "false"
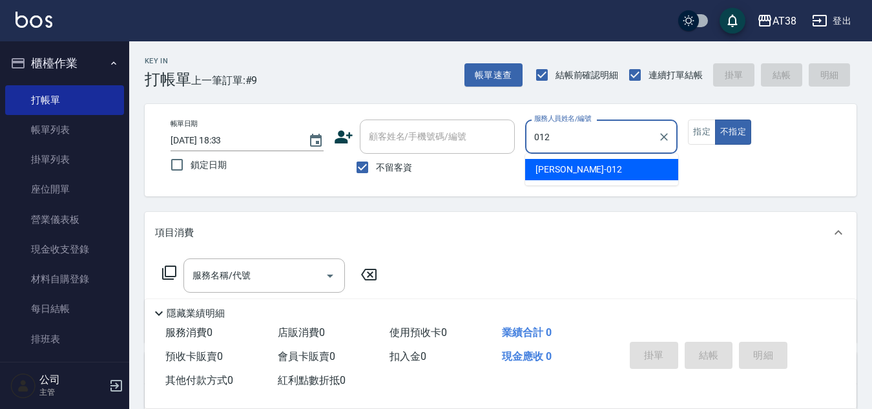
type input "[PERSON_NAME]-012"
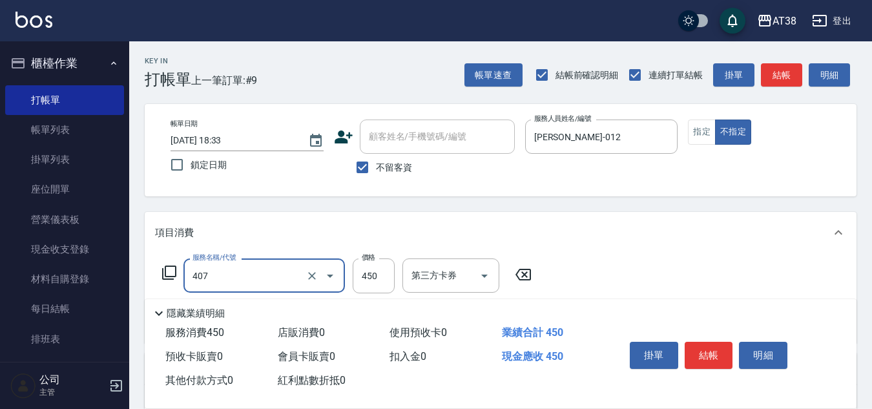
type input "剪髮(407)"
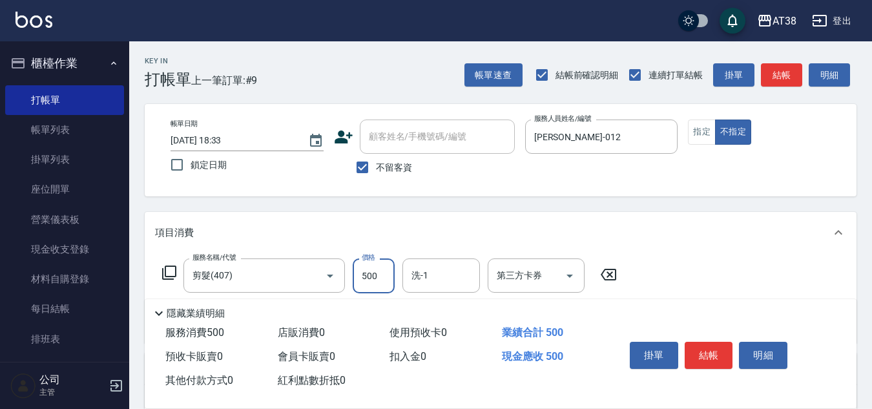
type input "500"
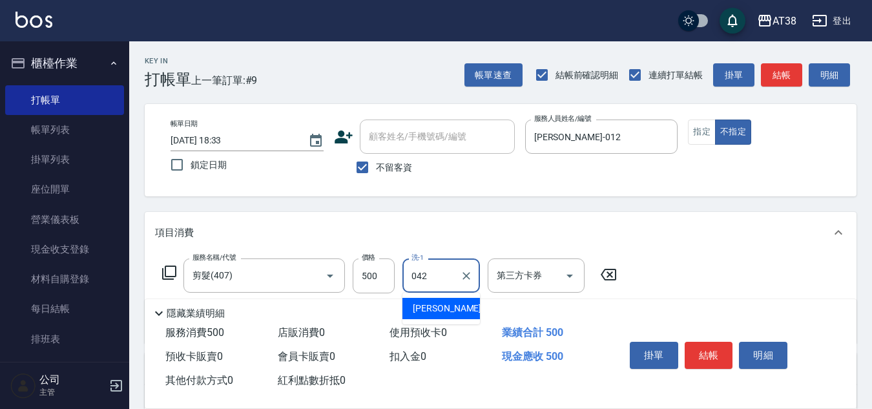
type input "[PERSON_NAME]-042"
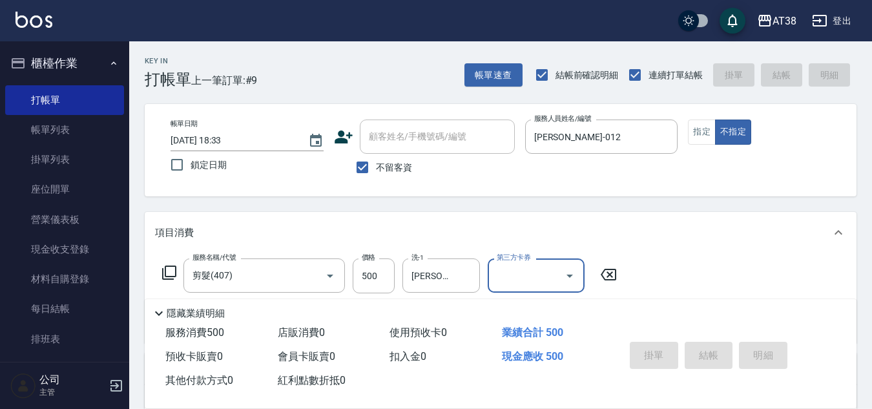
type input "[DATE] 18:35"
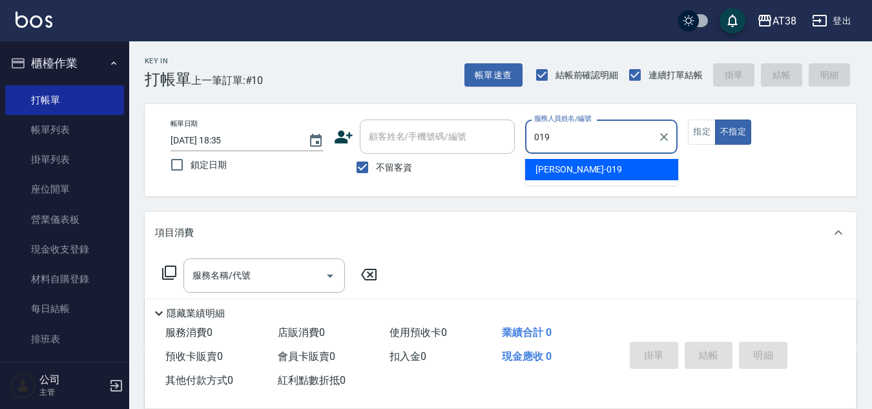
type input "[PERSON_NAME]-019"
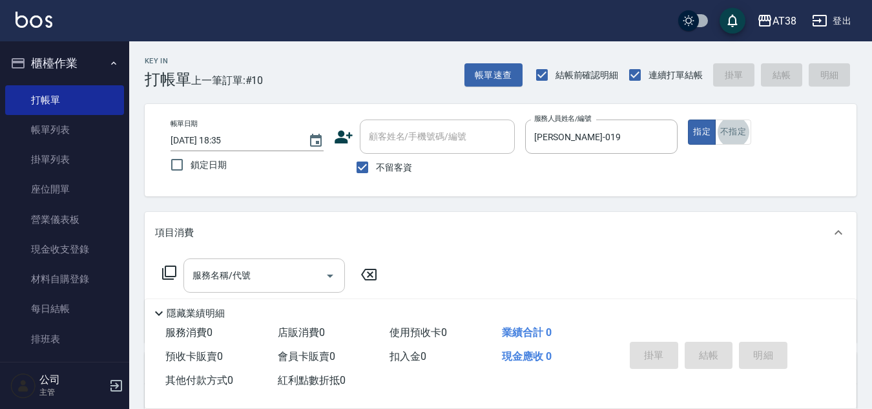
click at [216, 284] on input "服務名稱/代號" at bounding box center [254, 275] width 130 height 23
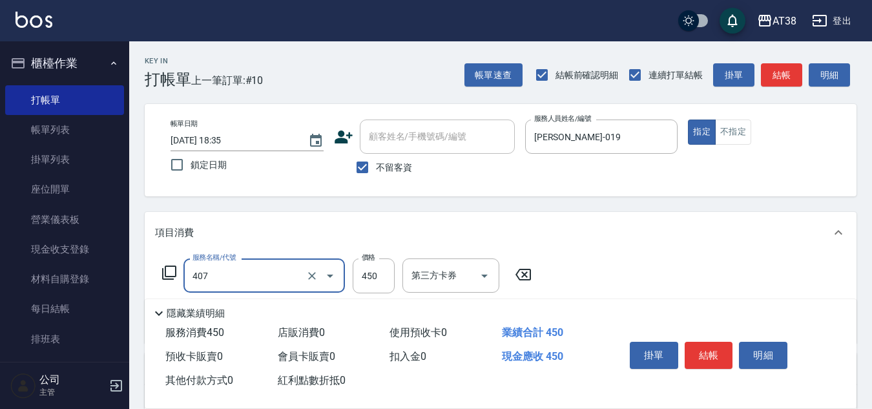
type input "剪髮(407)"
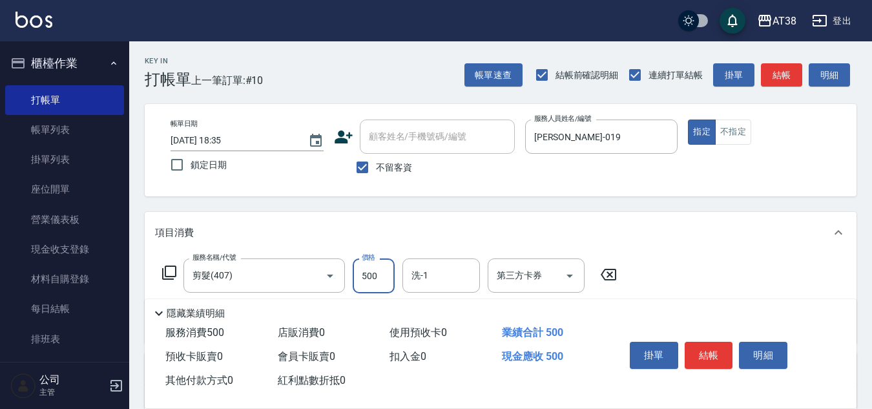
type input "500"
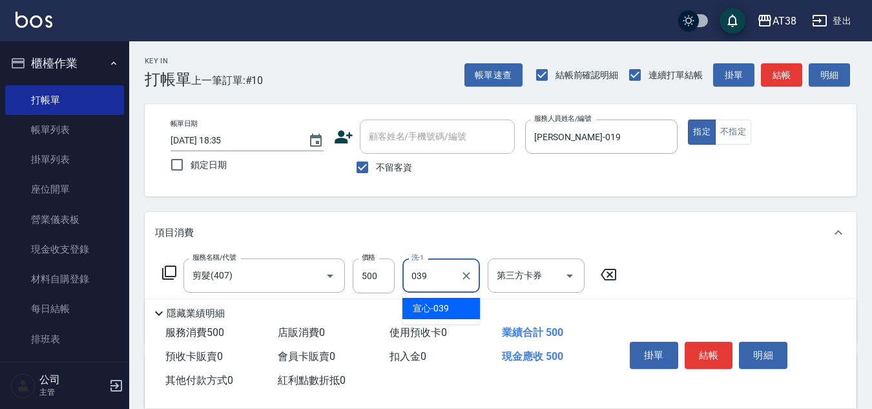
type input "宣心-039"
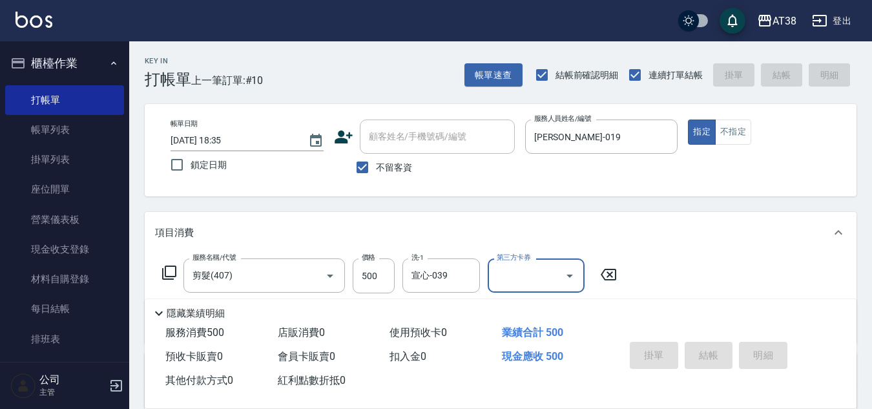
type input "[DATE] 18:36"
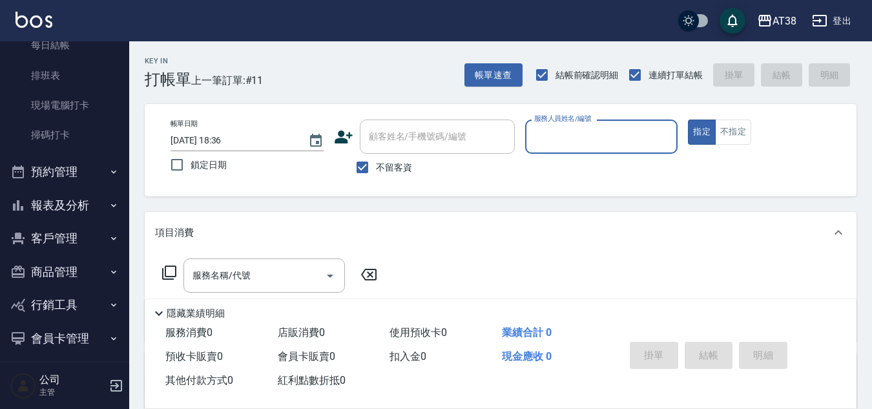
scroll to position [241, 0]
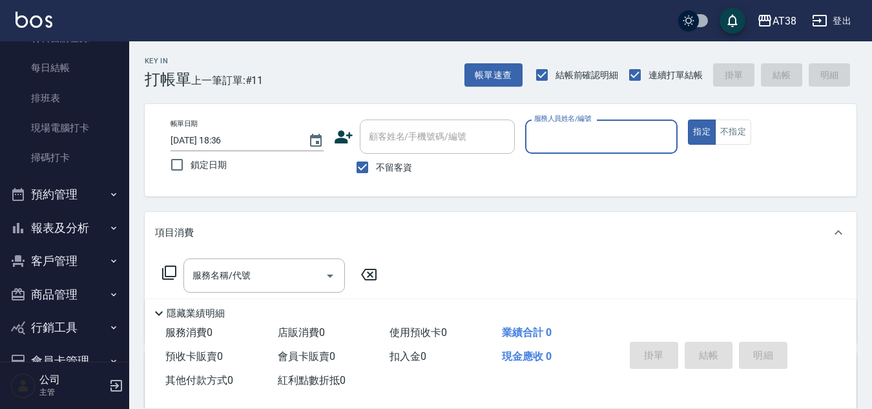
click at [45, 228] on button "報表及分析" at bounding box center [64, 228] width 119 height 34
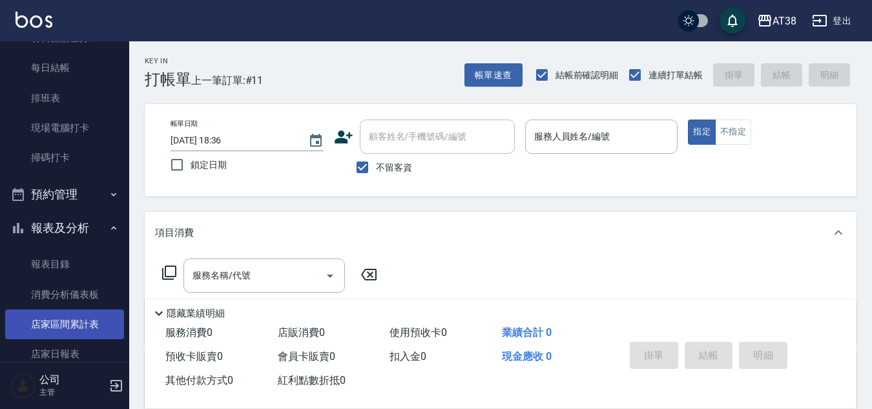
click at [67, 324] on link "店家區間累計表" at bounding box center [64, 324] width 119 height 30
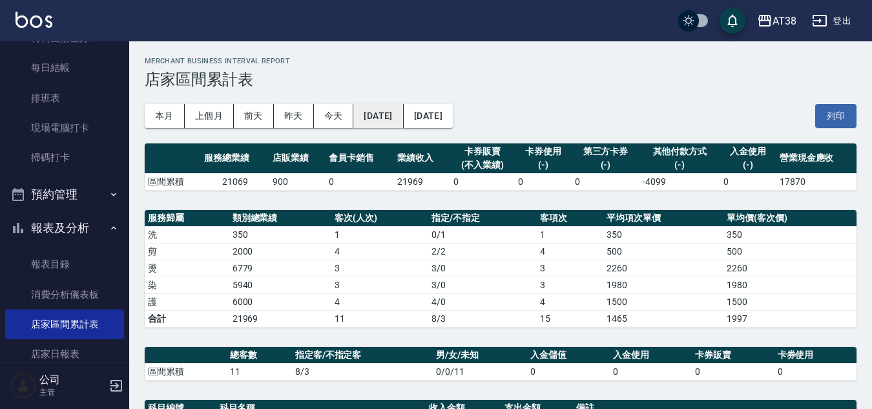
click at [387, 120] on button "[DATE]" at bounding box center [378, 116] width 50 height 24
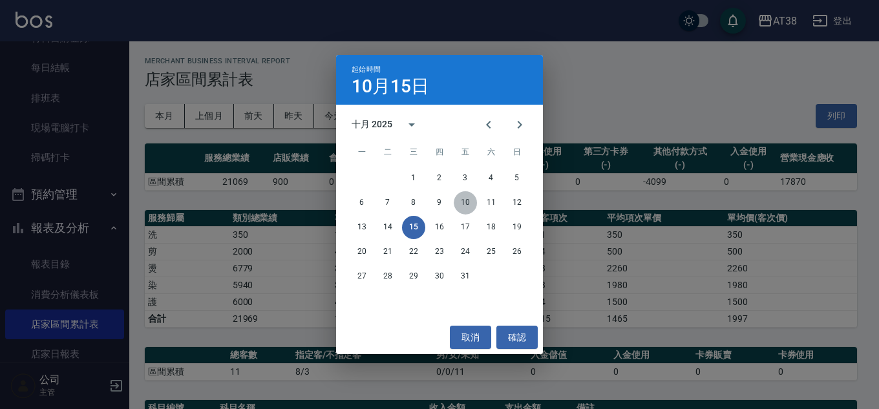
click at [468, 200] on button "10" at bounding box center [464, 202] width 23 height 23
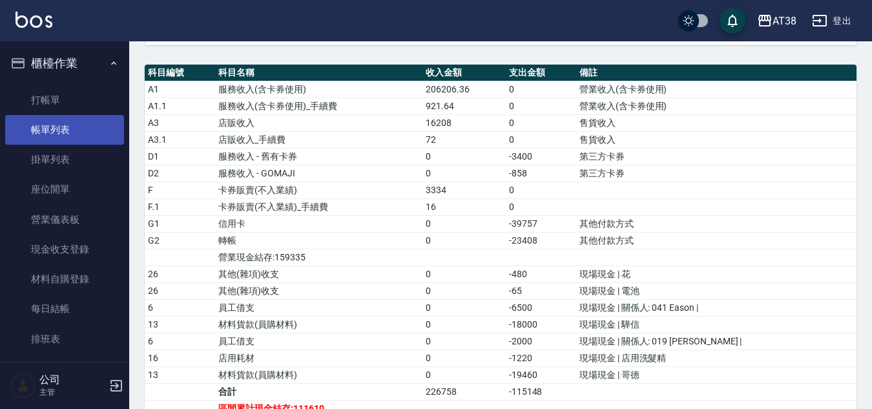
scroll to position [331, 0]
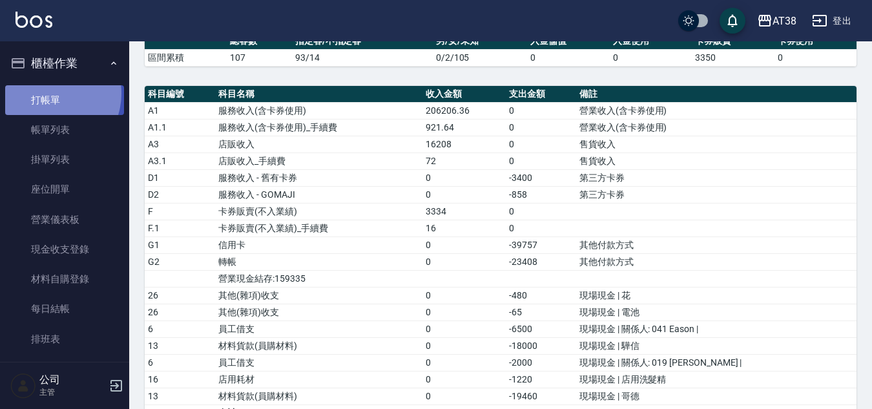
click at [49, 93] on link "打帳單" at bounding box center [64, 100] width 119 height 30
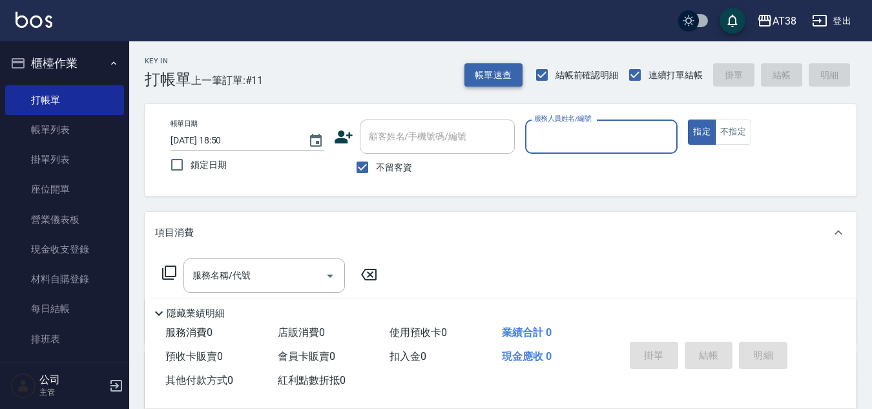
click at [472, 67] on button "帳單速查" at bounding box center [493, 75] width 58 height 24
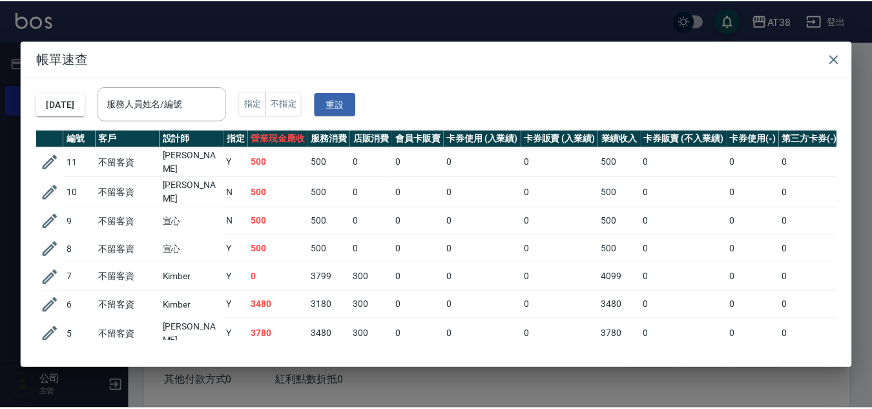
scroll to position [65, 0]
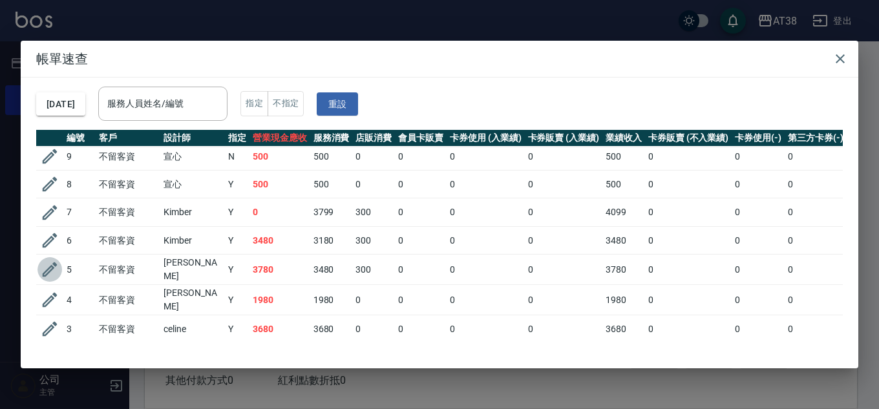
click at [48, 263] on icon "button" at bounding box center [50, 269] width 15 height 15
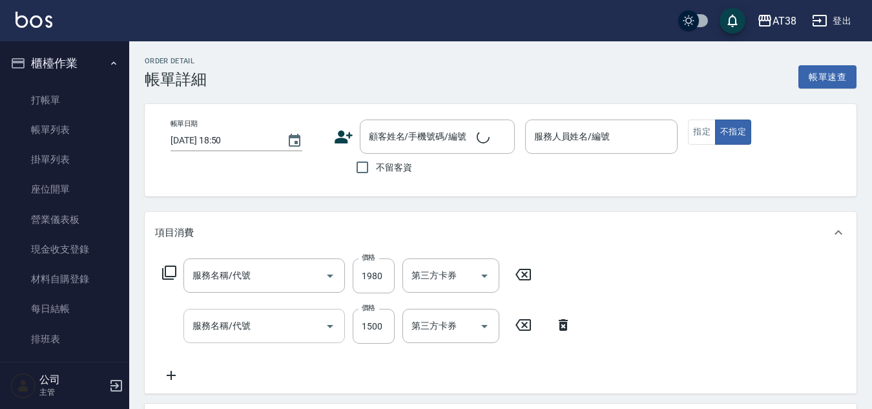
type input "[DATE] 18:26"
checkbox input "true"
type input "[PERSON_NAME]-019"
type input "網路染髮(519)"
type input "哥德護髮三劑(網路)(725)"
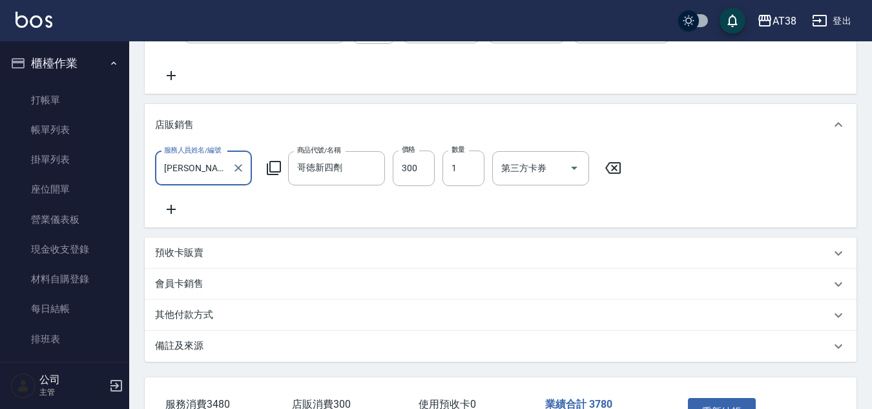
scroll to position [402, 0]
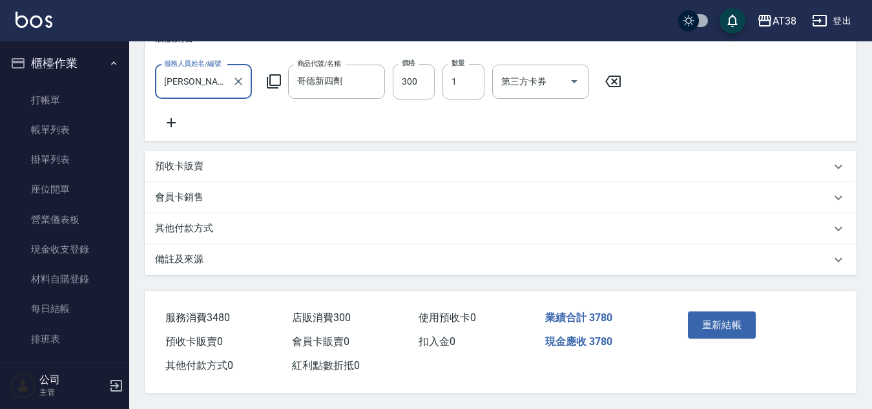
click at [197, 224] on p "其他付款方式" at bounding box center [184, 229] width 58 height 14
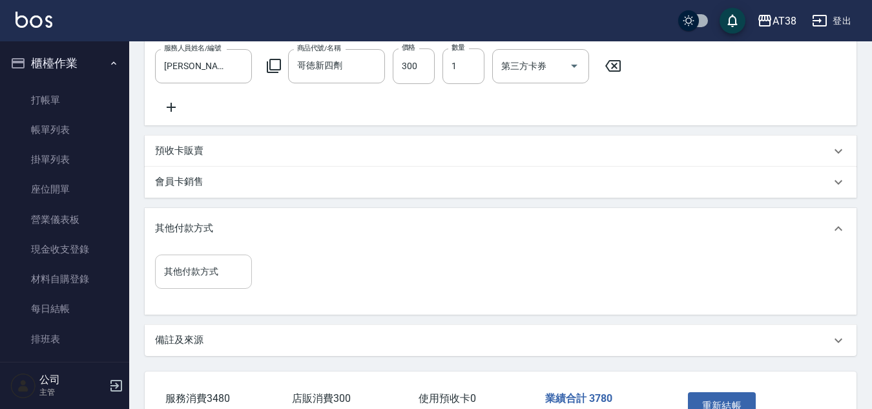
click at [172, 283] on input "其他付款方式" at bounding box center [203, 271] width 85 height 23
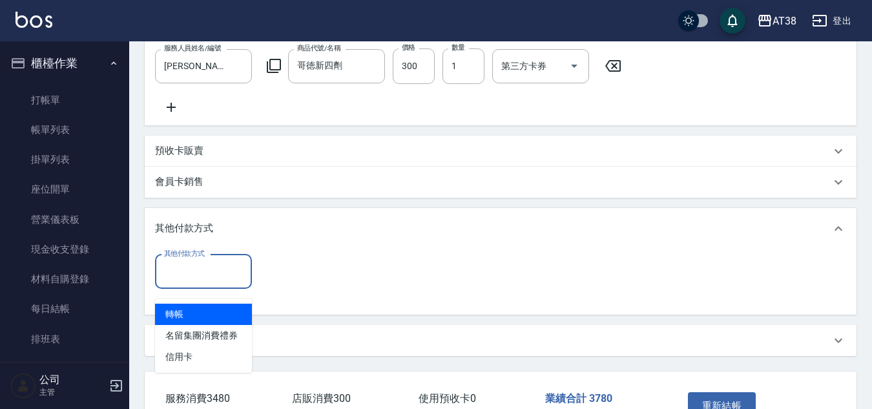
click at [178, 312] on span "轉帳" at bounding box center [203, 314] width 97 height 21
type input "轉帳"
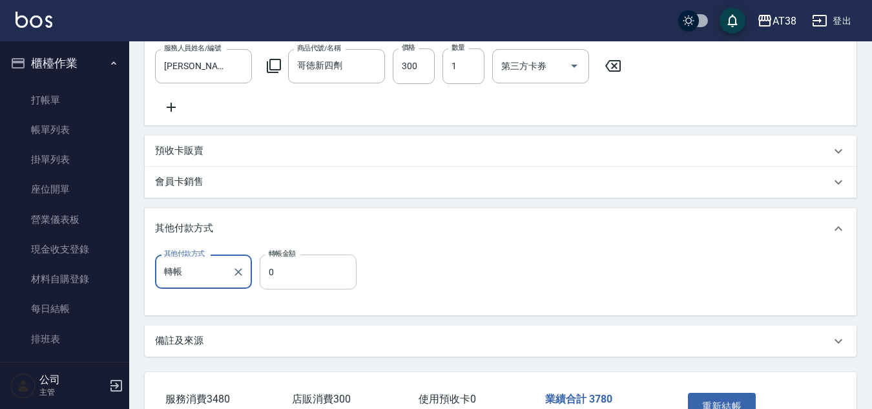
click at [261, 286] on input "0" at bounding box center [308, 272] width 97 height 35
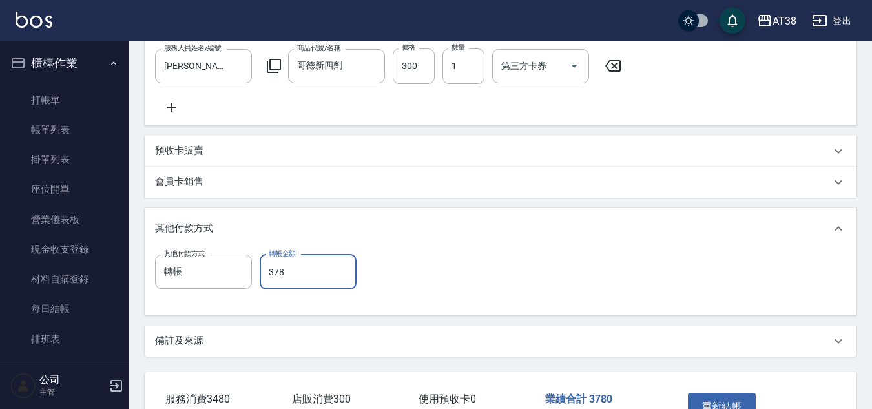
type input "3780"
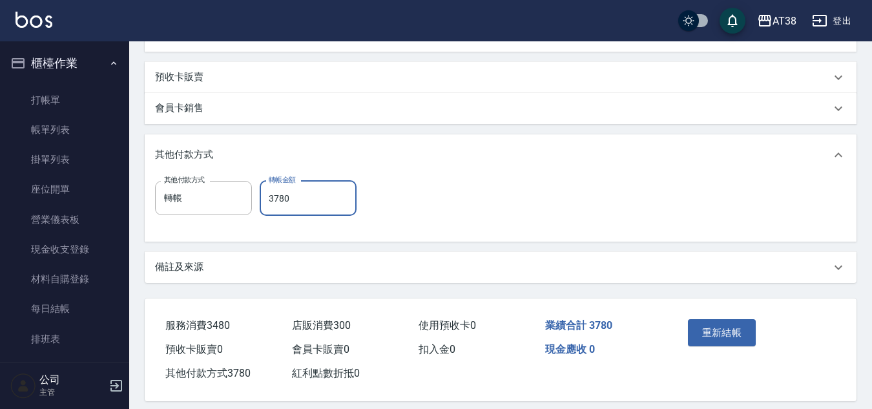
scroll to position [499, 0]
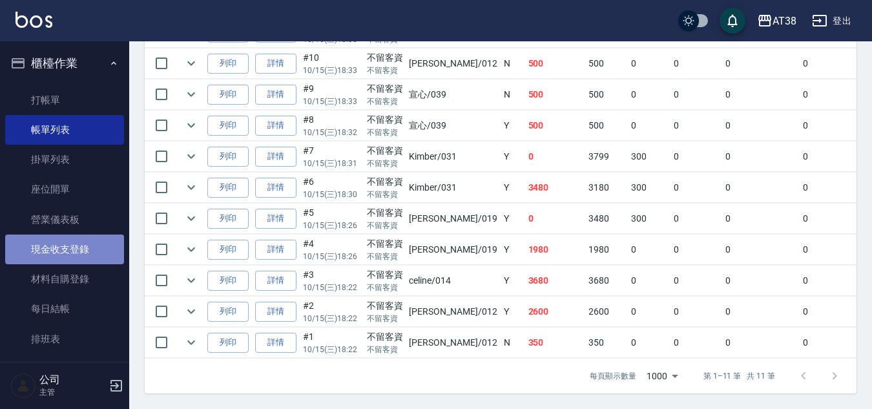
click at [85, 250] on link "現金收支登錄" at bounding box center [64, 249] width 119 height 30
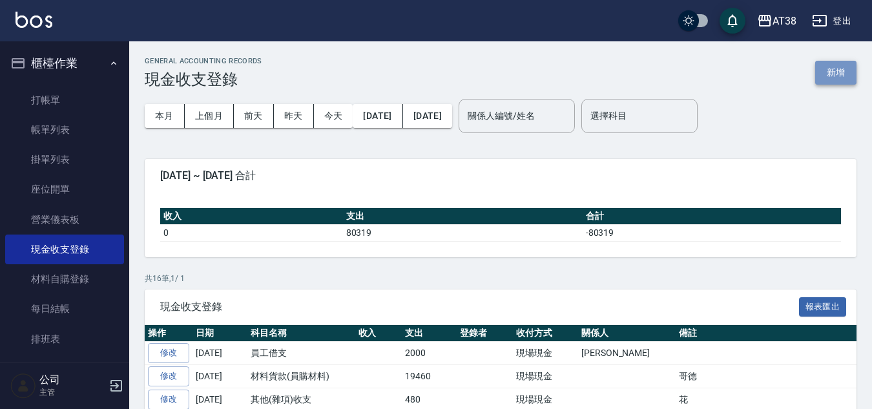
click at [838, 65] on button "新增" at bounding box center [835, 73] width 41 height 24
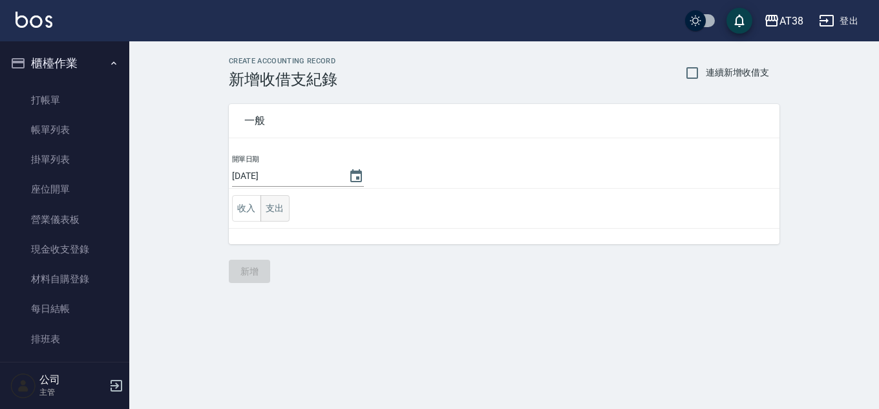
click at [270, 204] on button "支出" at bounding box center [274, 208] width 29 height 26
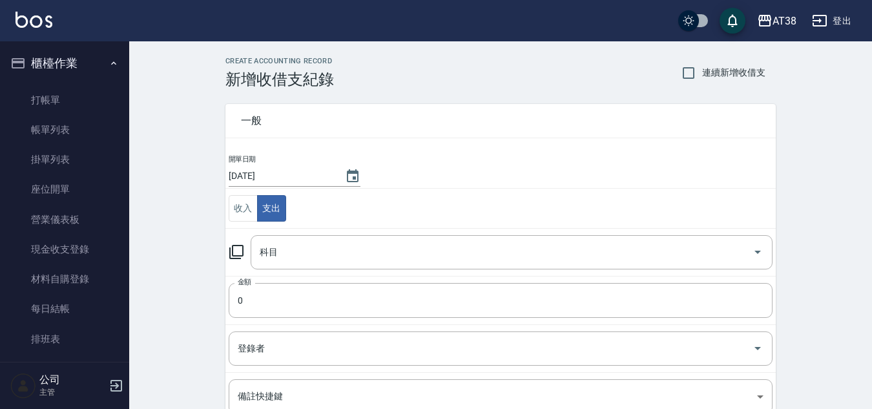
click at [240, 253] on icon at bounding box center [237, 252] width 16 height 16
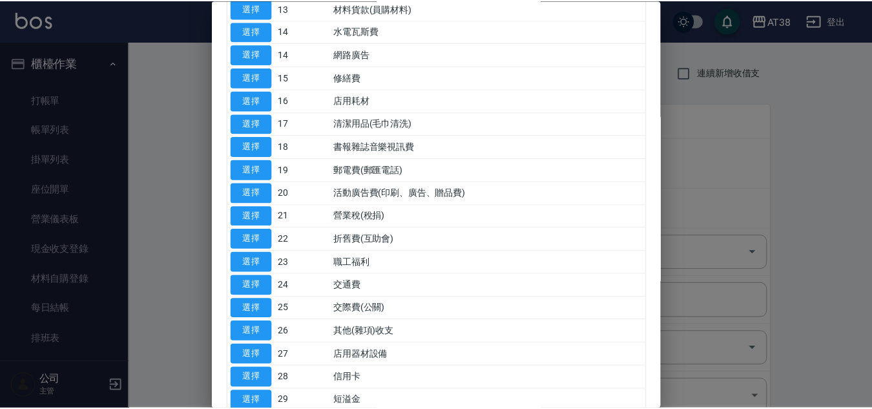
scroll to position [421, 0]
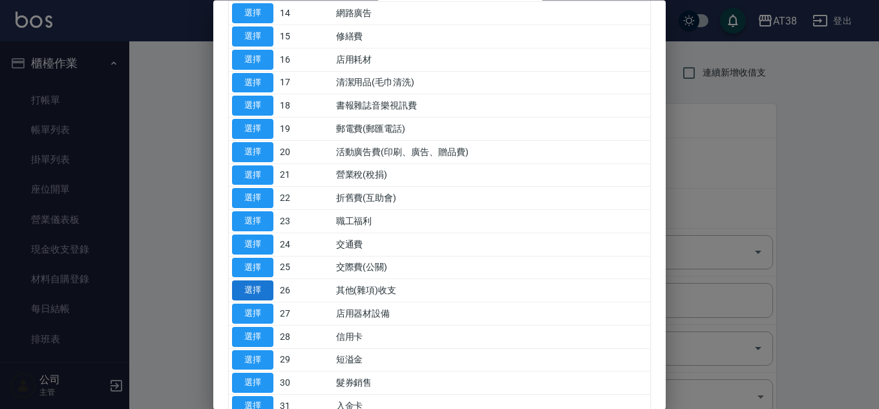
click at [265, 287] on button "選擇" at bounding box center [252, 291] width 41 height 20
type input "26 其他(雜項)收支"
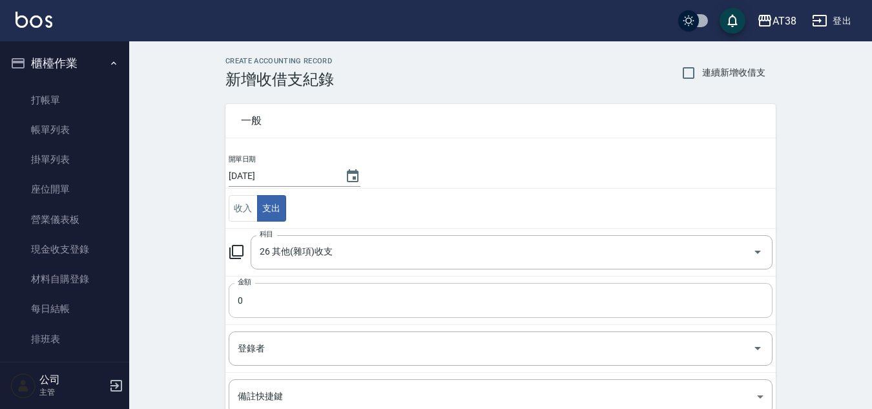
click at [302, 301] on input "0" at bounding box center [501, 300] width 544 height 35
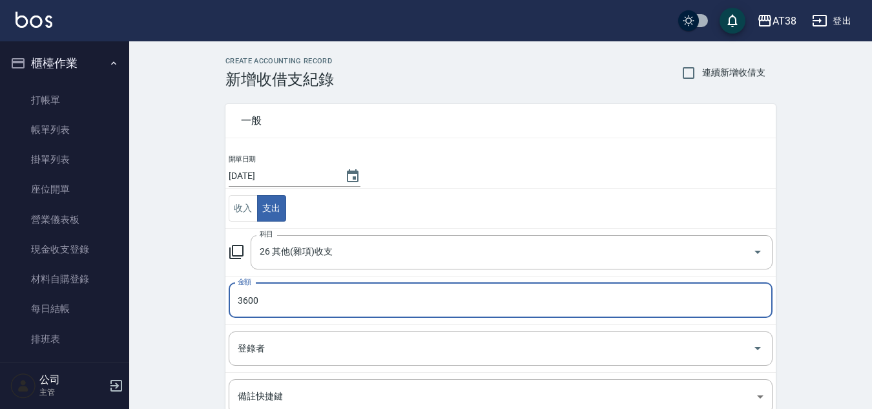
type input "3600"
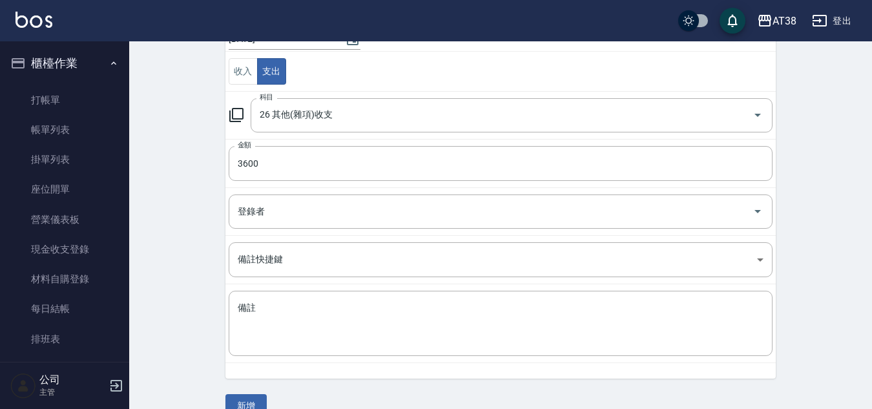
scroll to position [161, 0]
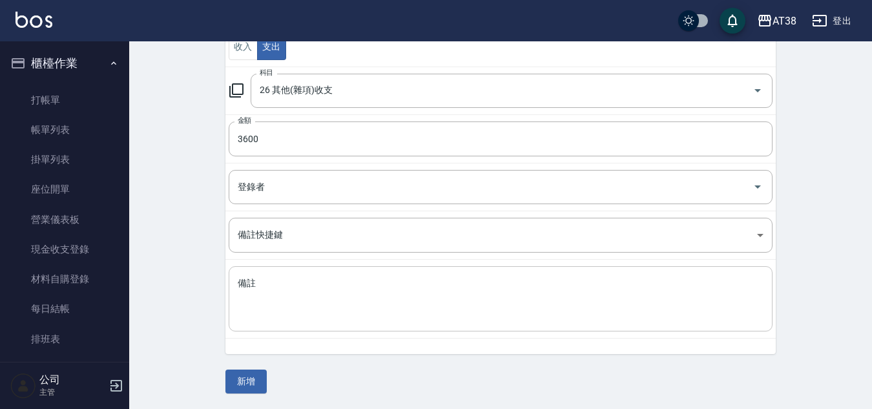
click at [302, 299] on textarea "備註" at bounding box center [501, 299] width 526 height 44
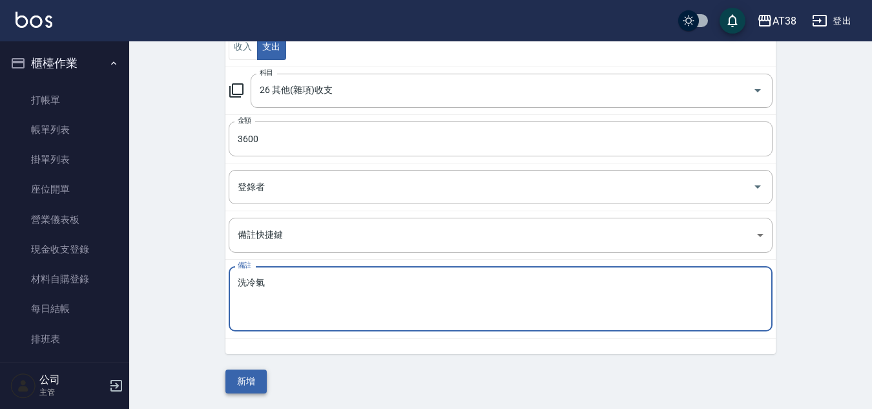
type textarea "洗冷氣"
click at [249, 383] on button "新增" at bounding box center [245, 381] width 41 height 24
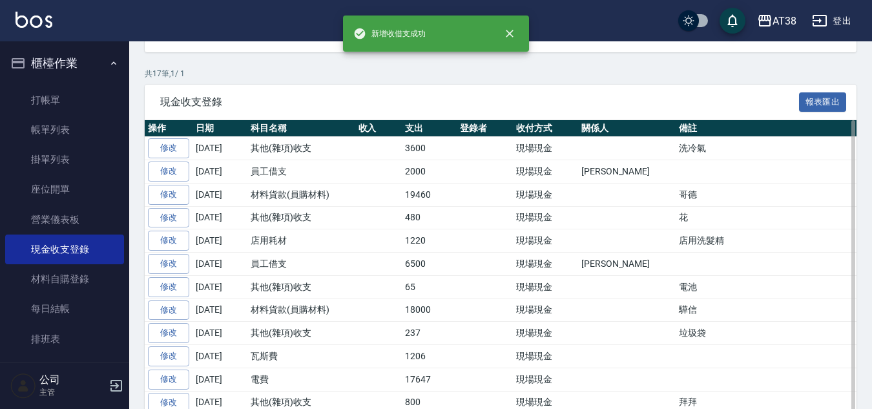
scroll to position [194, 0]
